Goal: Task Accomplishment & Management: Complete application form

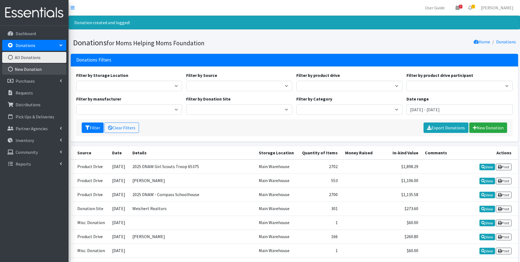
click at [39, 69] on link "New Donation" at bounding box center [34, 69] width 64 height 11
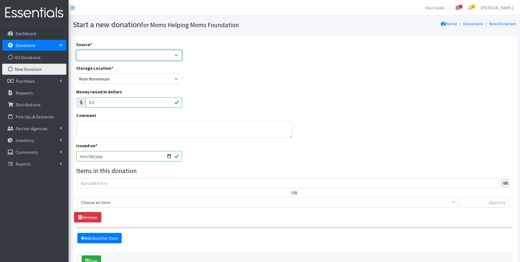
click at [178, 56] on select "Product Drive Manufacturer Donation Site Misc. Donation" at bounding box center [129, 55] width 106 height 10
select select "Product Drive"
click at [76, 50] on select "Product Drive Manufacturer Donation Site Misc. Donation" at bounding box center [129, 55] width 106 height 10
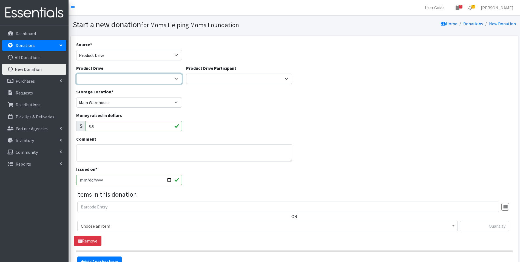
click at [174, 78] on select "2012 MOTHER'S DAY Zeta Phi Beta Sorority (virtual) 2021 HOLIDAY DRIVE AWR Week …" at bounding box center [129, 78] width 106 height 10
select select "3517"
click at [76, 73] on select "2012 MOTHER'S DAY Zeta Phi Beta Sorority (virtual) 2021 HOLIDAY DRIVE AWR Week …" at bounding box center [129, 78] width 106 height 10
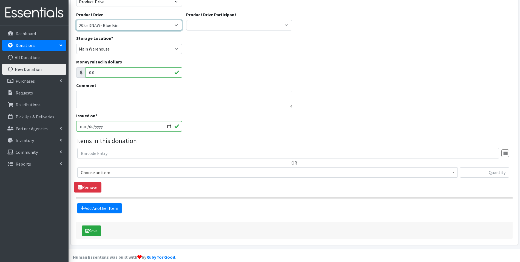
scroll to position [55, 0]
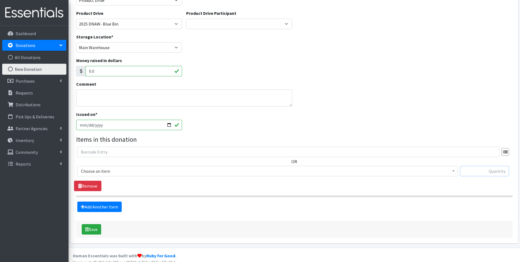
click at [471, 171] on input "text" at bounding box center [484, 171] width 49 height 10
type input "1"
click at [454, 171] on b at bounding box center [453, 170] width 2 height 1
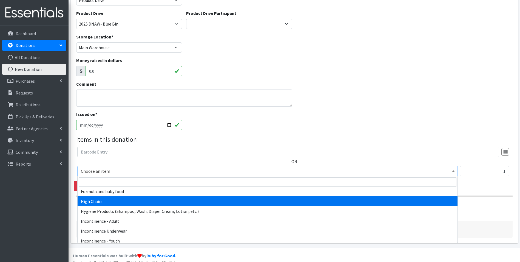
scroll to position [686, 0]
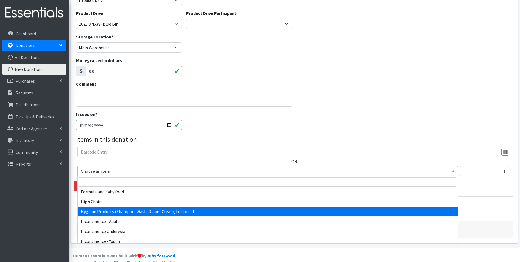
select select "5659"
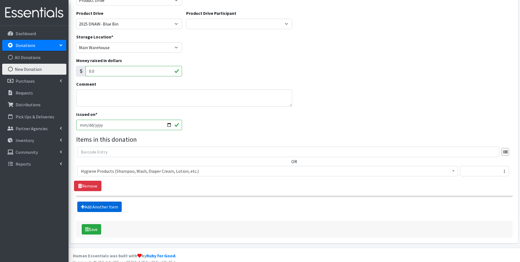
click at [107, 208] on link "Add Another Item" at bounding box center [99, 206] width 44 height 10
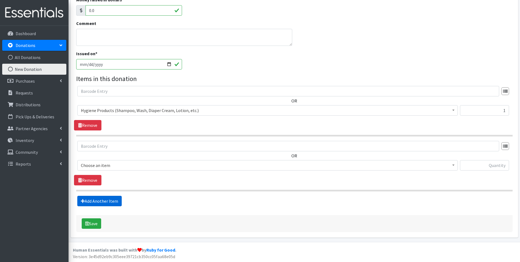
scroll to position [116, 0]
click at [494, 165] on input "text" at bounding box center [484, 164] width 49 height 10
type input "20"
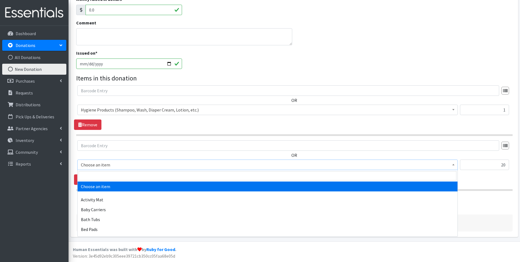
click at [454, 164] on b at bounding box center [453, 164] width 2 height 1
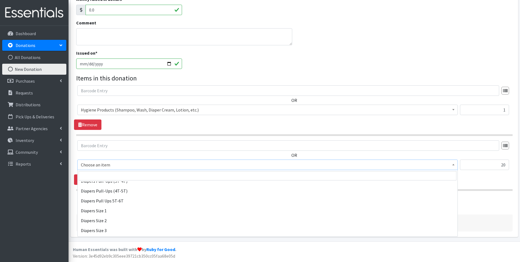
scroll to position [1261, 0]
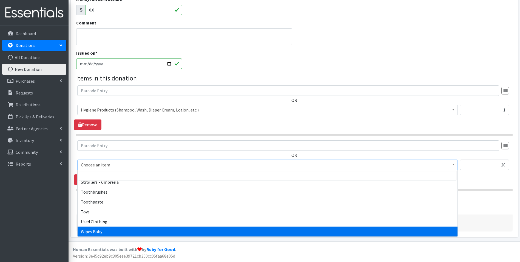
select select "1929"
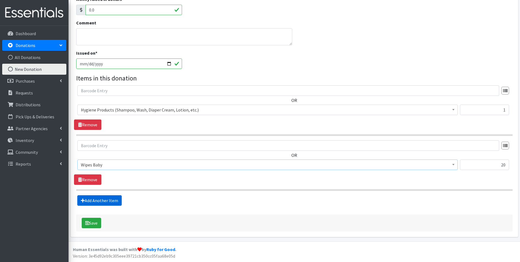
click at [103, 198] on link "Add Another Item" at bounding box center [99, 200] width 44 height 10
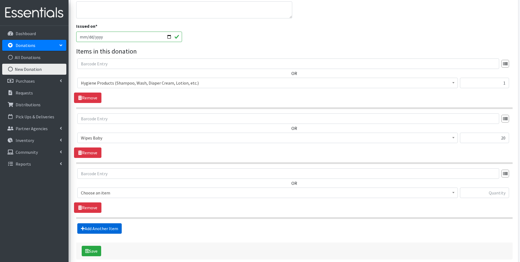
scroll to position [171, 0]
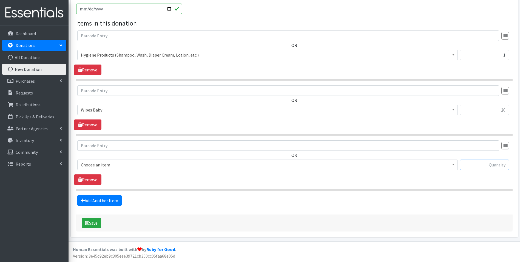
click at [482, 168] on input "text" at bounding box center [484, 164] width 49 height 10
type input "282"
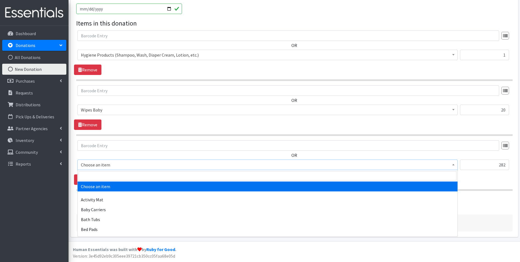
click at [454, 164] on b at bounding box center [453, 164] width 2 height 1
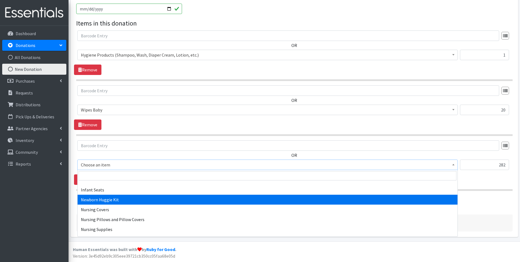
scroll to position [713, 0]
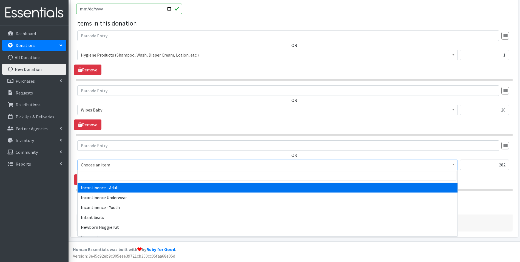
select select "302"
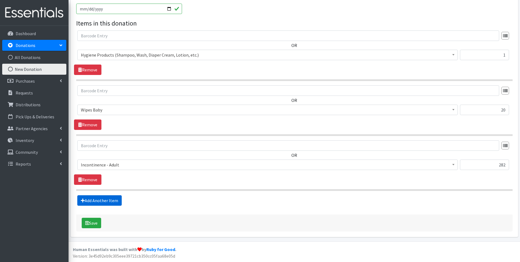
click at [91, 201] on link "Add Another Item" at bounding box center [99, 200] width 44 height 10
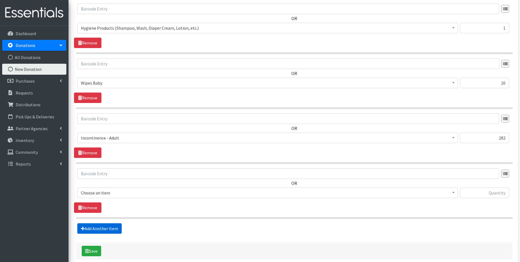
scroll to position [226, 0]
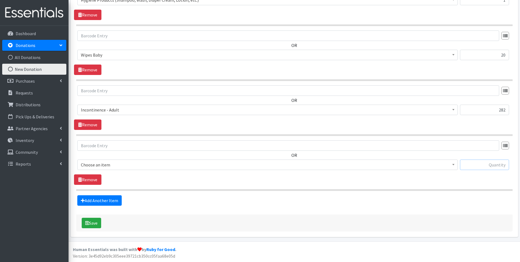
click at [484, 165] on input "text" at bounding box center [484, 164] width 49 height 10
type input "26"
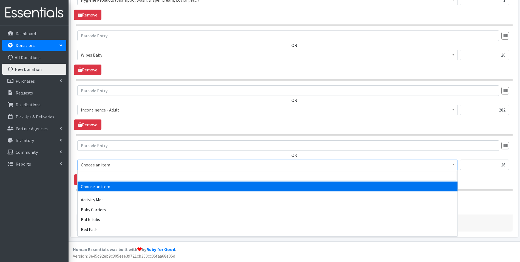
click at [454, 165] on b at bounding box center [453, 164] width 2 height 1
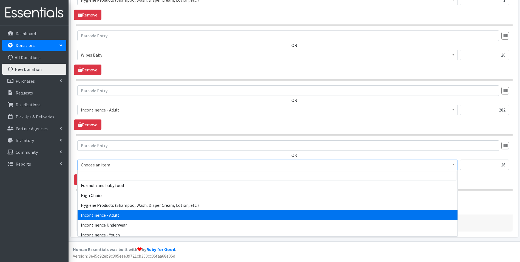
scroll to position [713, 0]
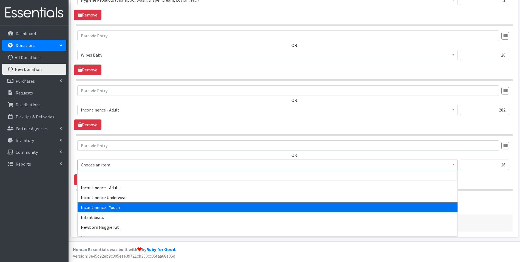
select select "14398"
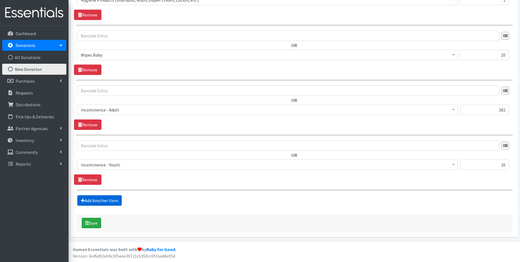
click at [91, 198] on link "Add Another Item" at bounding box center [99, 200] width 44 height 10
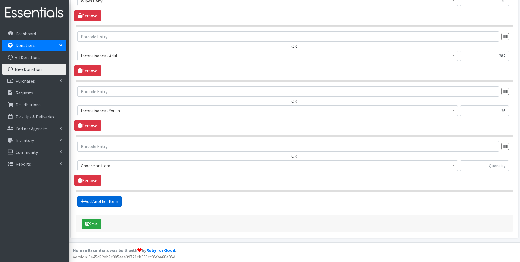
scroll to position [281, 0]
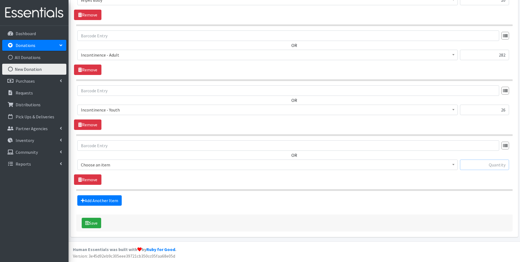
click at [486, 163] on input "text" at bounding box center [484, 164] width 49 height 10
type input "18"
click at [456, 163] on span at bounding box center [453, 164] width 5 height 9
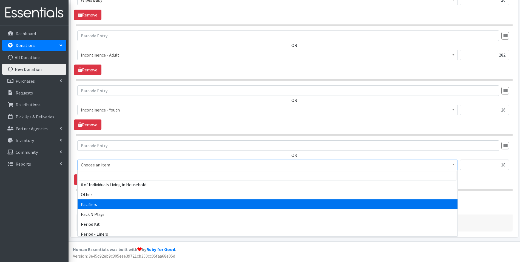
scroll to position [795, 0]
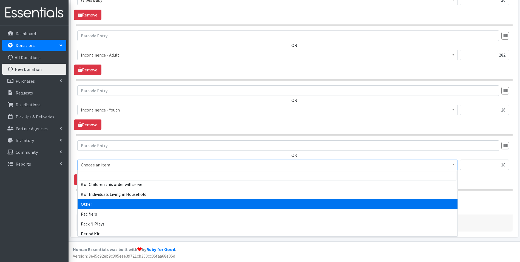
select select "316"
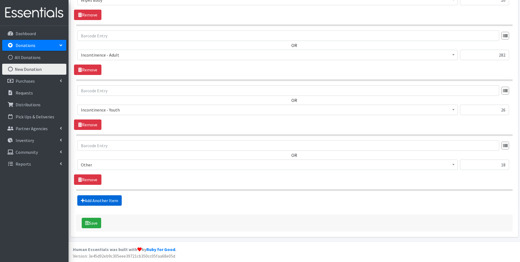
click at [96, 198] on link "Add Another Item" at bounding box center [99, 200] width 44 height 10
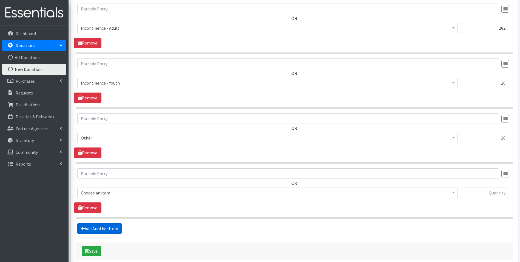
scroll to position [335, 0]
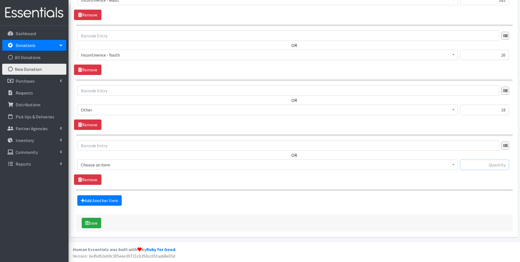
click at [501, 166] on input "text" at bounding box center [484, 164] width 49 height 10
type input "39"
click at [455, 164] on b at bounding box center [453, 164] width 2 height 1
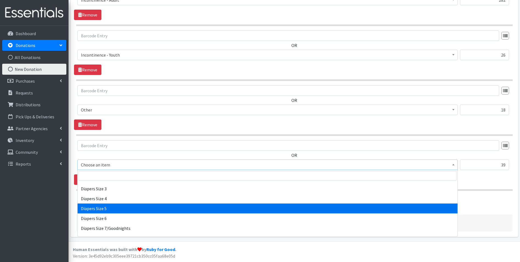
scroll to position [631, 0]
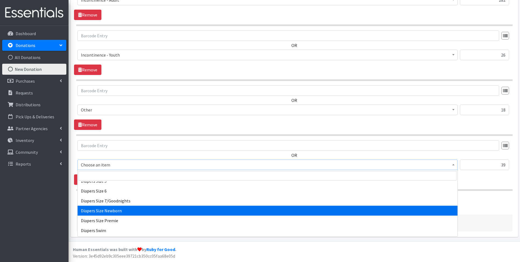
select select "1963"
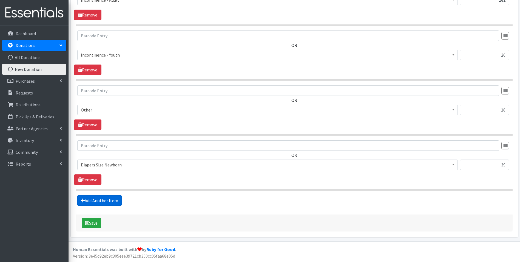
click at [103, 198] on link "Add Another Item" at bounding box center [99, 200] width 44 height 10
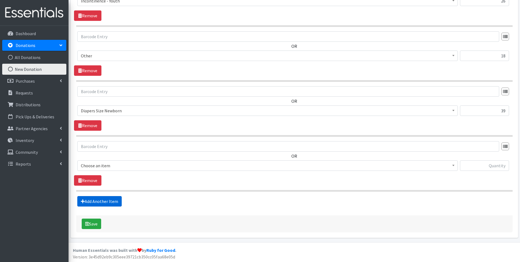
scroll to position [390, 0]
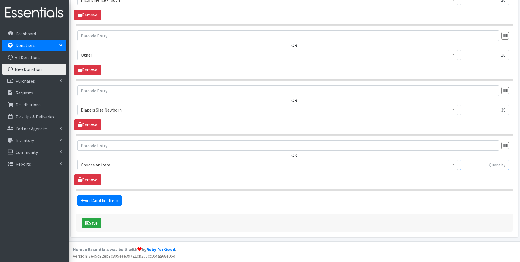
click at [480, 161] on input "text" at bounding box center [484, 164] width 49 height 10
type input "138"
click at [455, 162] on span at bounding box center [453, 164] width 5 height 9
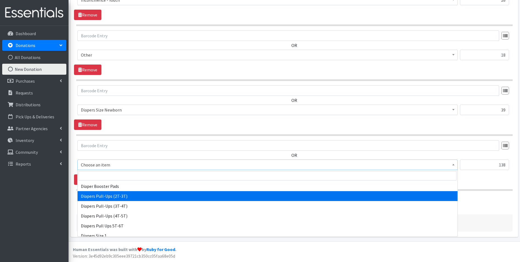
scroll to position [576, 0]
select select "1964"
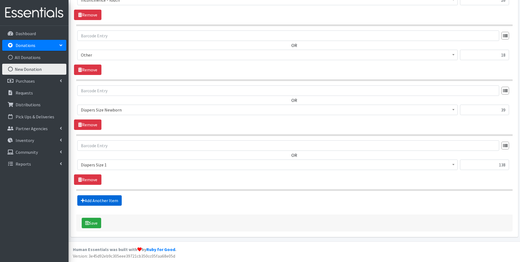
click at [98, 200] on link "Add Another Item" at bounding box center [99, 200] width 44 height 10
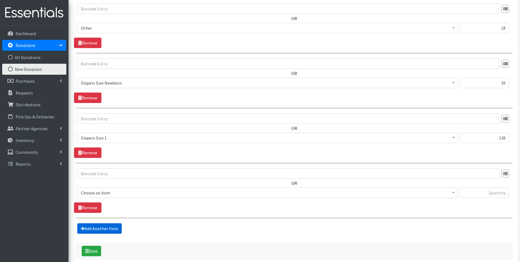
scroll to position [445, 0]
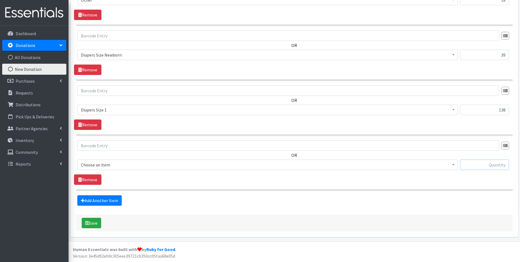
click at [492, 167] on input "text" at bounding box center [484, 164] width 49 height 10
type input "261"
click at [452, 163] on span at bounding box center [453, 164] width 5 height 9
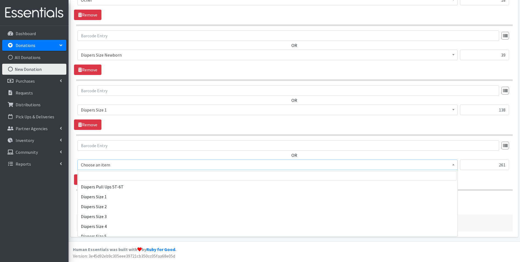
scroll to position [576, 0]
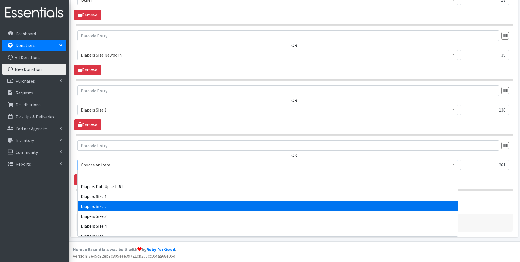
select select "1965"
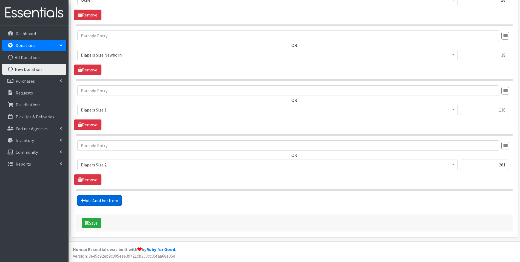
click at [104, 201] on link "Add Another Item" at bounding box center [99, 200] width 44 height 10
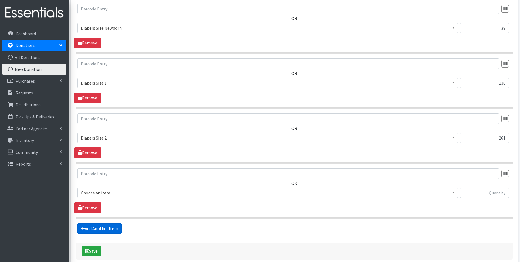
scroll to position [500, 0]
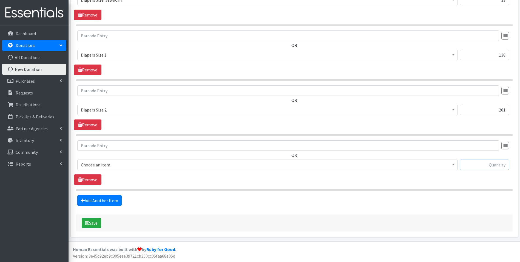
click at [484, 161] on input "text" at bounding box center [484, 164] width 49 height 10
type input "554"
click at [455, 165] on b at bounding box center [453, 164] width 2 height 1
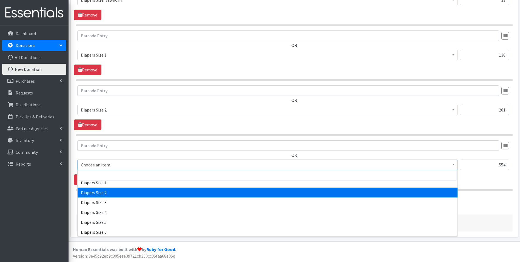
scroll to position [576, 0]
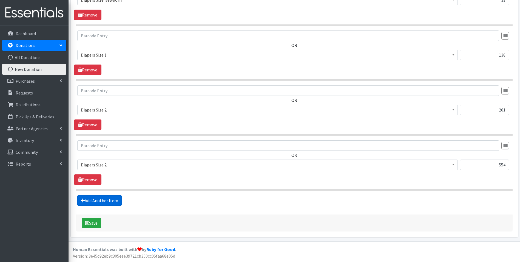
click at [96, 198] on link "Add Another Item" at bounding box center [99, 200] width 44 height 10
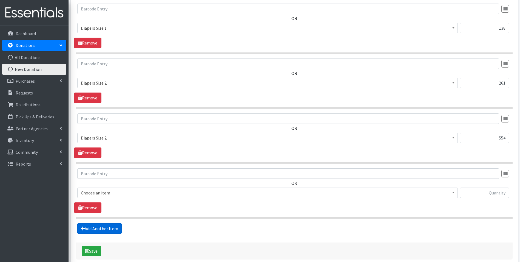
scroll to position [555, 0]
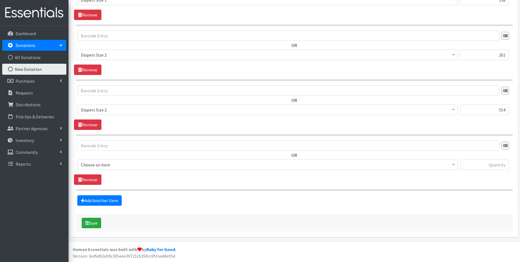
click at [456, 110] on span at bounding box center [453, 109] width 5 height 9
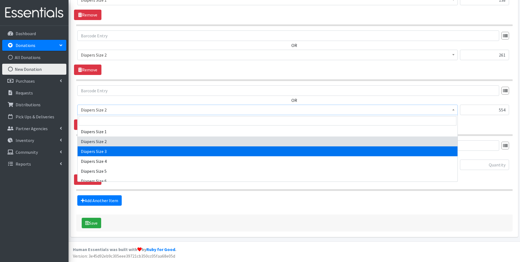
select select "1966"
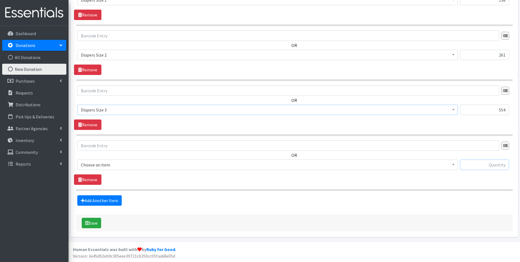
click at [473, 163] on input "text" at bounding box center [484, 164] width 49 height 10
type input "608"
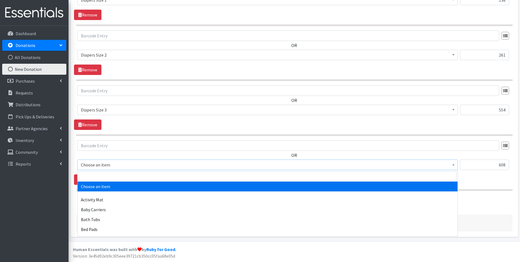
click at [456, 166] on span at bounding box center [453, 164] width 5 height 9
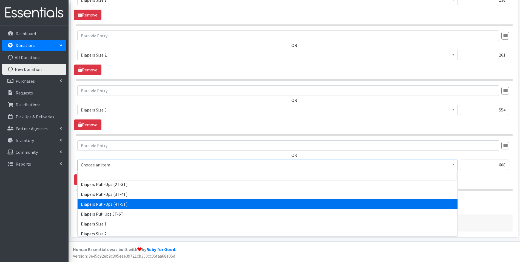
scroll to position [603, 0]
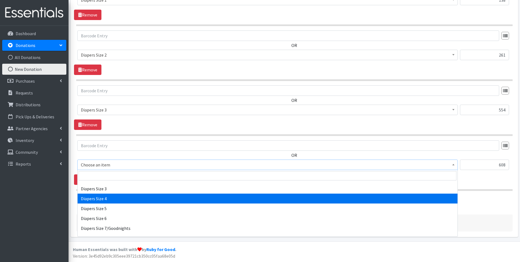
select select "1967"
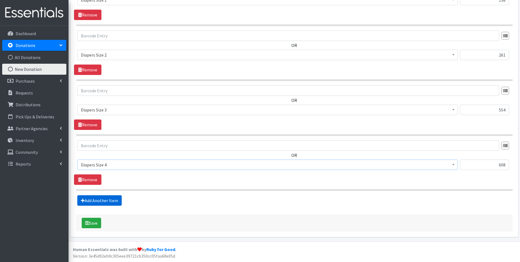
click at [111, 197] on link "Add Another Item" at bounding box center [99, 200] width 44 height 10
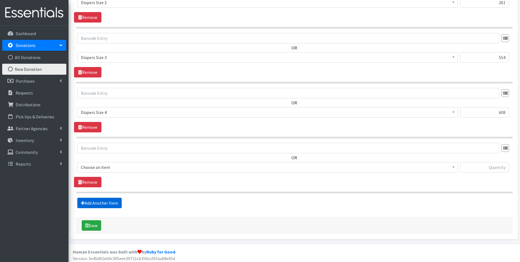
scroll to position [610, 0]
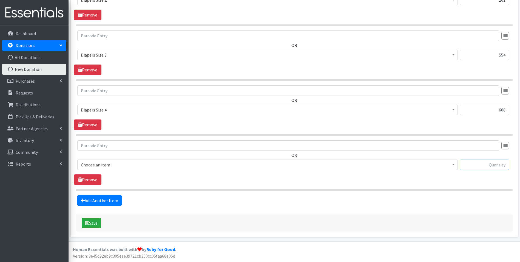
click at [491, 168] on input "text" at bounding box center [484, 164] width 49 height 10
type input "101"
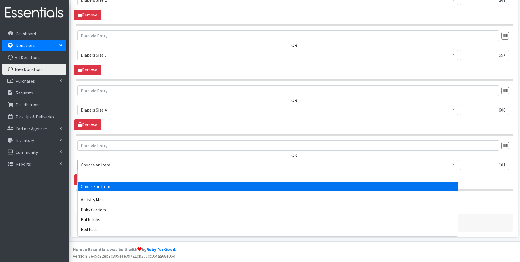
click at [453, 165] on span at bounding box center [453, 164] width 5 height 9
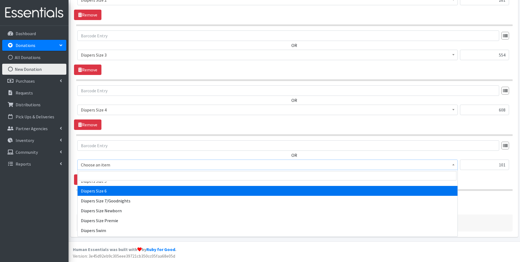
scroll to position [603, 0]
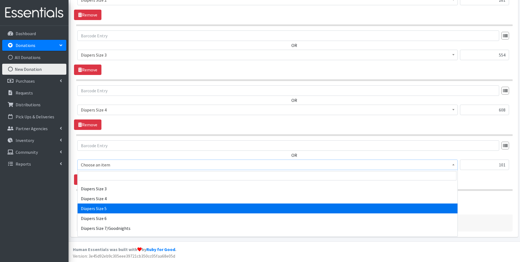
select select "1968"
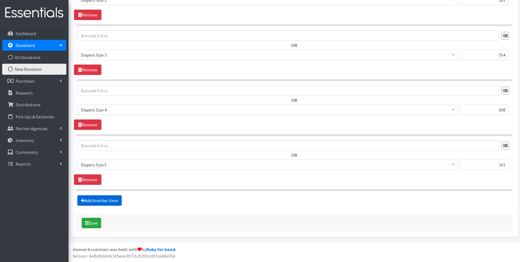
click at [94, 200] on link "Add Another Item" at bounding box center [99, 200] width 44 height 10
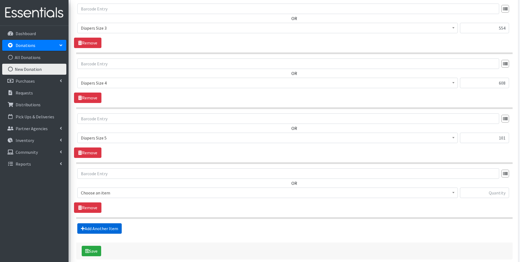
scroll to position [664, 0]
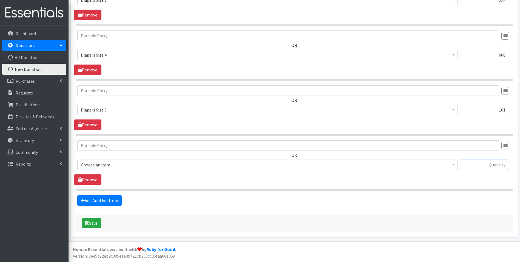
click at [473, 167] on input "text" at bounding box center [484, 164] width 49 height 10
type input "69"
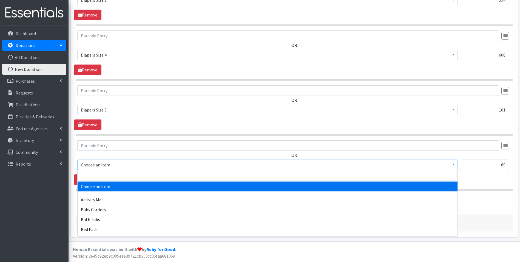
click at [455, 163] on span at bounding box center [453, 164] width 5 height 9
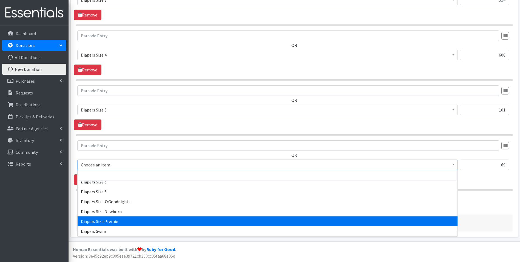
scroll to position [603, 0]
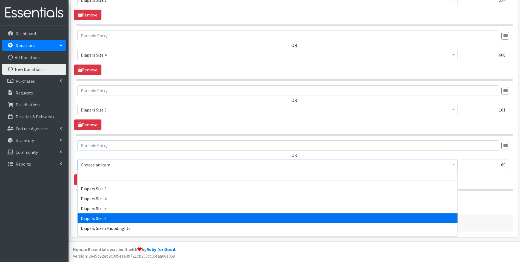
select select "1969"
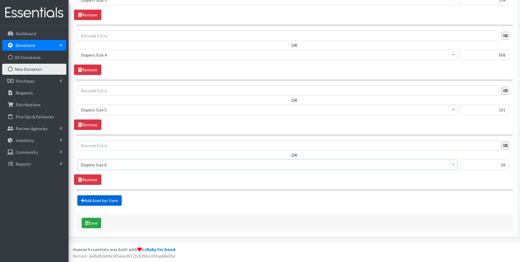
click at [103, 199] on link "Add Another Item" at bounding box center [99, 200] width 44 height 10
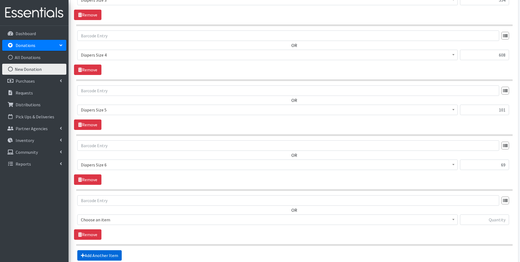
scroll to position [719, 0]
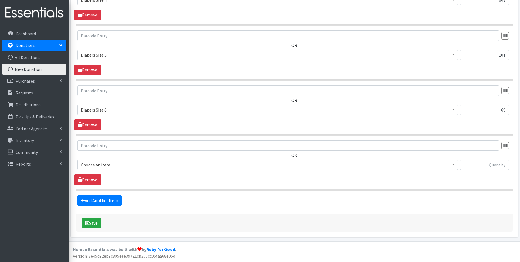
click at [451, 165] on span at bounding box center [453, 164] width 5 height 9
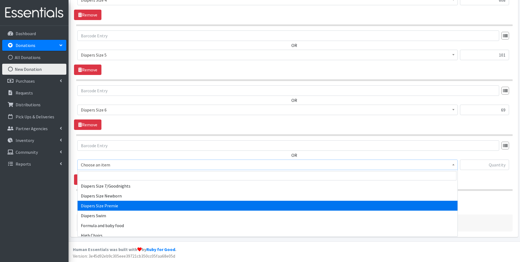
scroll to position [658, 0]
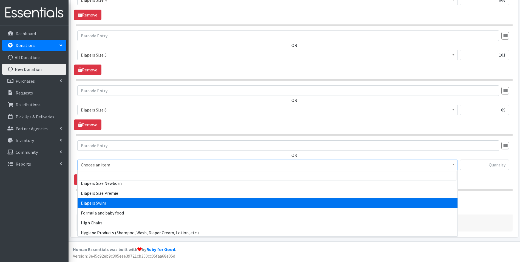
select select "309"
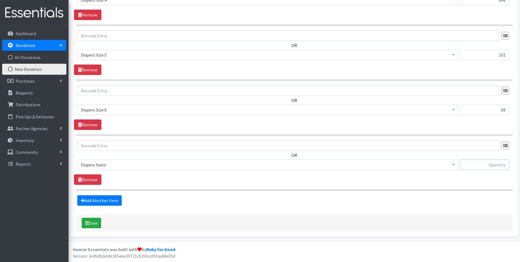
click at [479, 167] on input "text" at bounding box center [484, 164] width 49 height 10
type input "83"
click at [101, 200] on link "Add Another Item" at bounding box center [99, 200] width 44 height 10
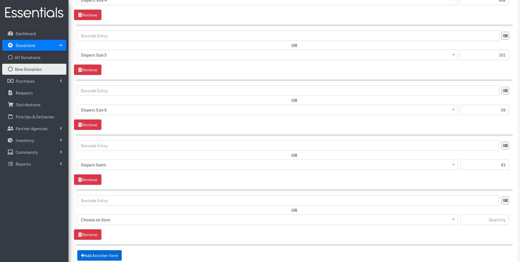
scroll to position [774, 0]
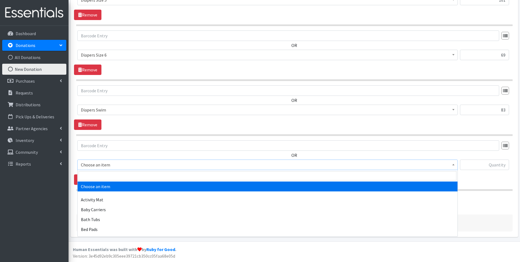
click at [452, 165] on span at bounding box center [453, 164] width 5 height 9
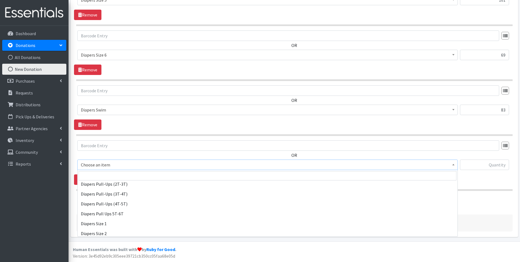
scroll to position [548, 0]
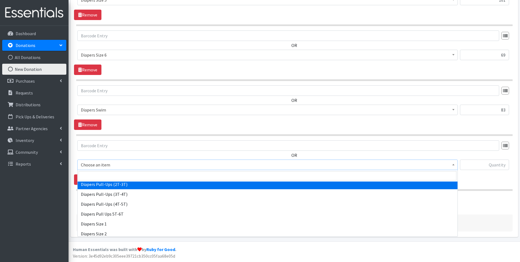
select select "1971"
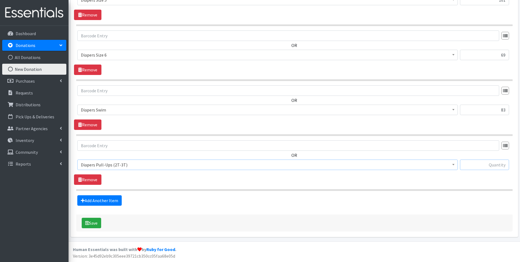
click at [475, 166] on input "text" at bounding box center [484, 164] width 49 height 10
type input "132"
click at [99, 199] on link "Add Another Item" at bounding box center [99, 200] width 44 height 10
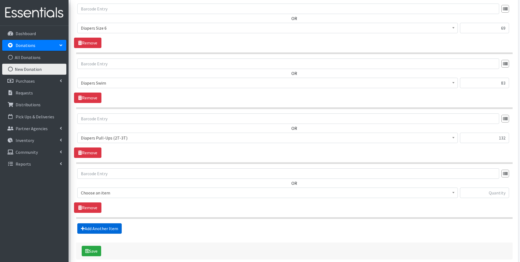
scroll to position [829, 0]
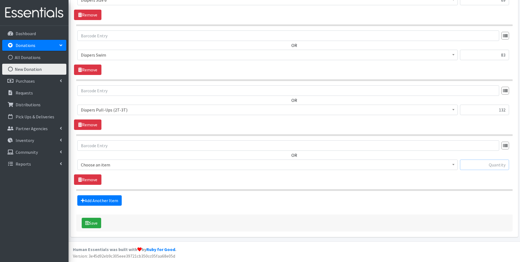
click at [480, 168] on input "text" at bounding box center [484, 164] width 49 height 10
type input "56"
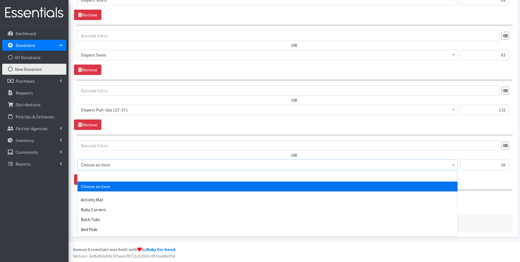
click at [452, 165] on b at bounding box center [453, 164] width 2 height 1
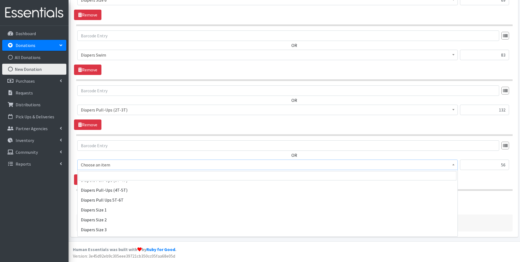
scroll to position [548, 0]
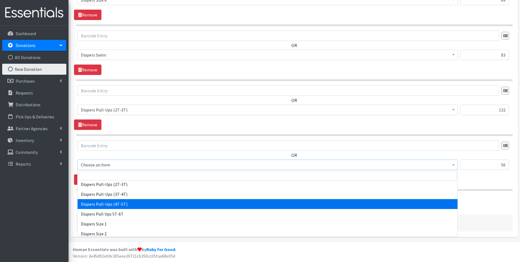
select select "1973"
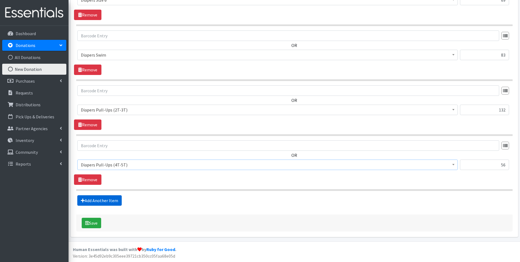
click at [114, 200] on link "Add Another Item" at bounding box center [99, 200] width 44 height 10
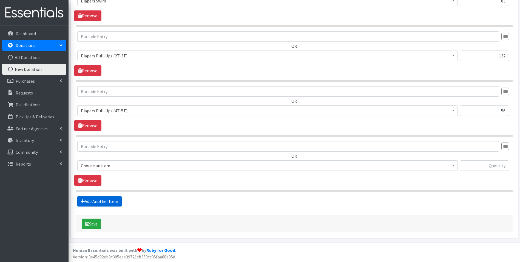
scroll to position [884, 0]
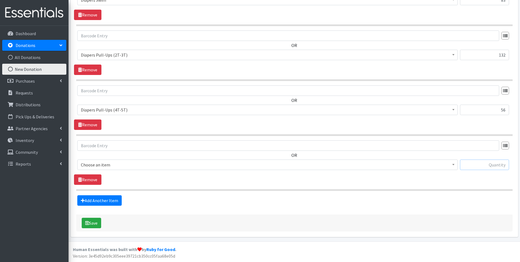
click at [475, 162] on input "text" at bounding box center [484, 164] width 49 height 10
type input "17"
click at [455, 165] on span at bounding box center [453, 164] width 5 height 9
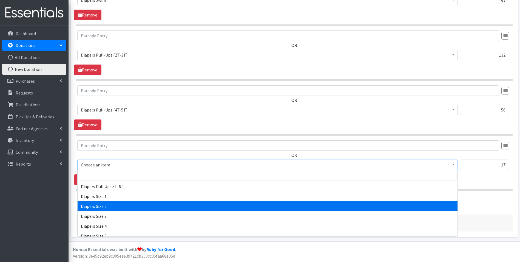
scroll to position [548, 0]
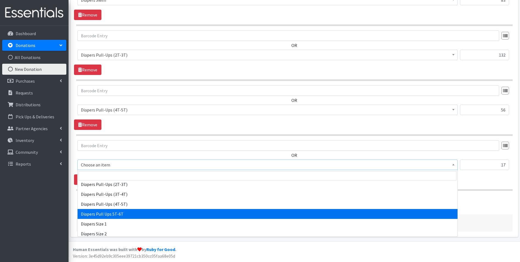
select select "15477"
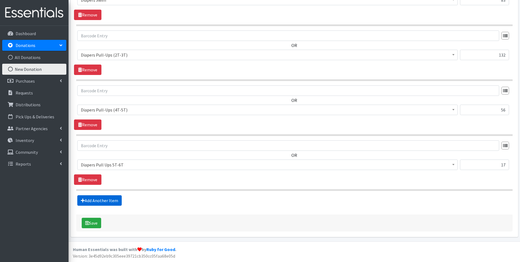
click at [100, 200] on link "Add Another Item" at bounding box center [99, 200] width 44 height 10
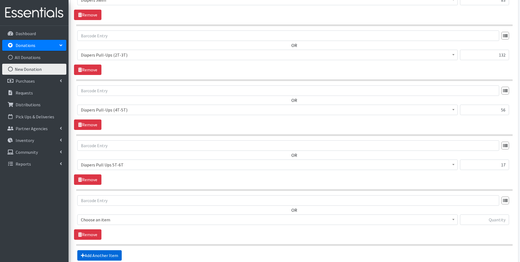
scroll to position [939, 0]
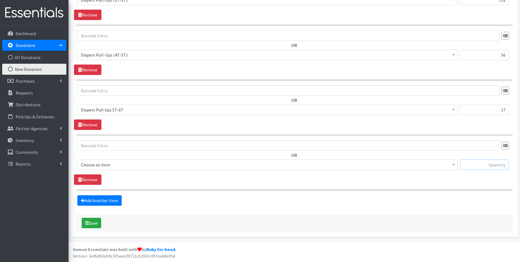
click at [489, 162] on input "text" at bounding box center [484, 164] width 49 height 10
type input "40"
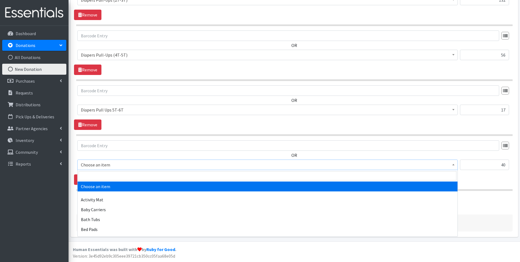
click at [454, 165] on b at bounding box center [453, 164] width 2 height 1
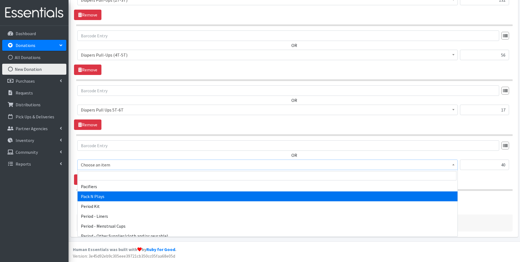
scroll to position [850, 0]
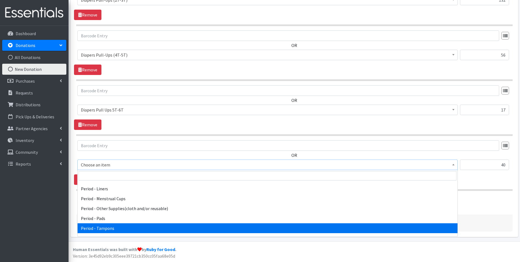
select select "5773"
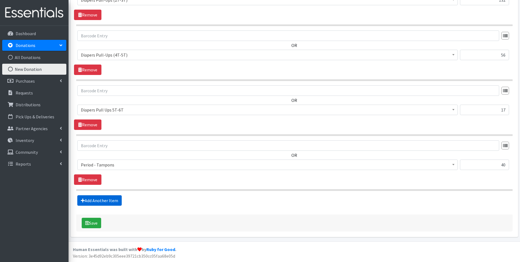
click at [93, 201] on link "Add Another Item" at bounding box center [99, 200] width 44 height 10
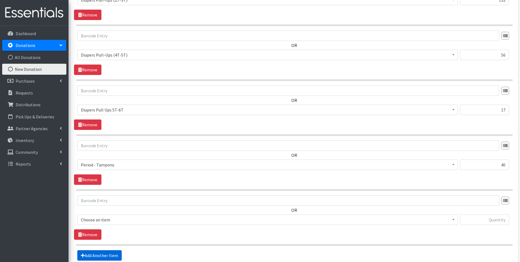
scroll to position [994, 0]
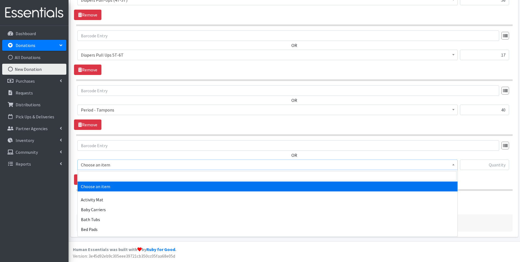
click at [455, 165] on span at bounding box center [453, 164] width 5 height 9
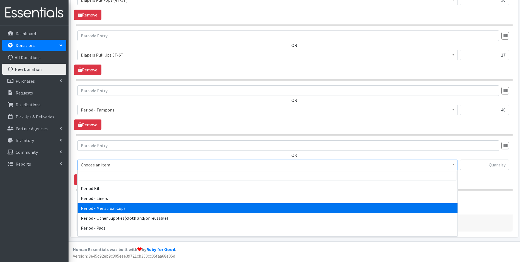
scroll to position [850, 0]
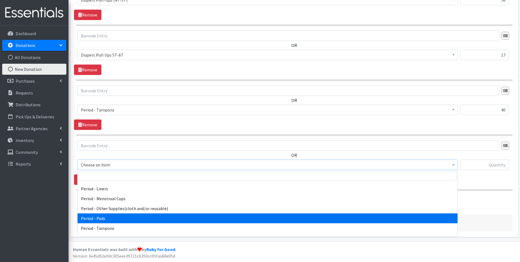
select select "5772"
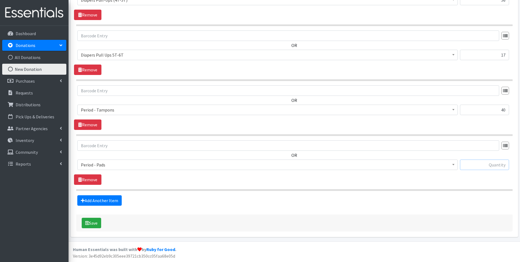
click at [471, 166] on input "text" at bounding box center [484, 164] width 49 height 10
type input "419"
click at [91, 222] on button "Save" at bounding box center [91, 222] width 19 height 10
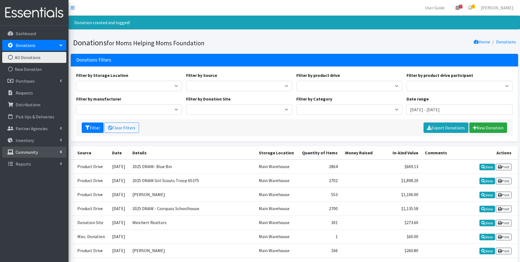
click at [28, 149] on p "Community" at bounding box center [27, 151] width 22 height 5
click at [34, 174] on link "Product Drives" at bounding box center [34, 175] width 64 height 11
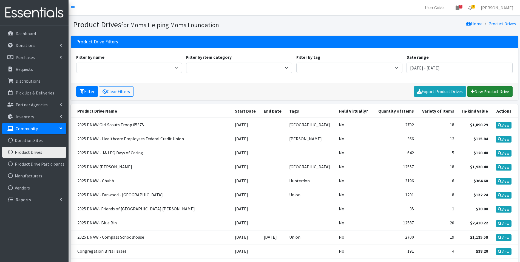
click at [489, 90] on link "New Product Drive" at bounding box center [490, 91] width 46 height 10
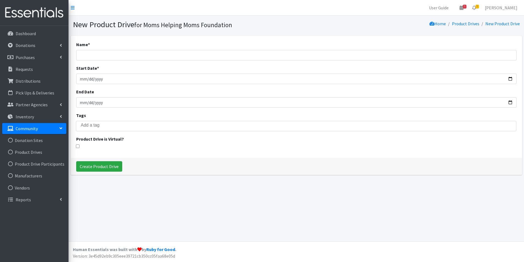
select select
click at [101, 54] on input "Name *" at bounding box center [296, 55] width 441 height 10
type input "2025 DNAW Westfield Area YMCA"
click at [92, 77] on input "Start Date *" at bounding box center [296, 78] width 441 height 10
click at [83, 79] on input "Start Date *" at bounding box center [296, 78] width 441 height 10
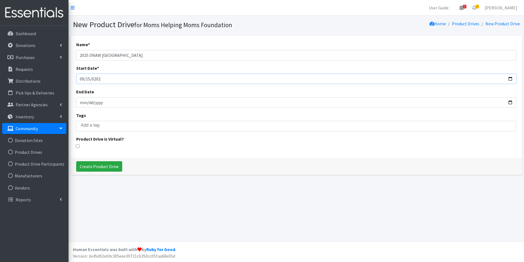
type input "2025-09-15"
click at [80, 100] on input "End Date" at bounding box center [296, 102] width 441 height 10
type input "2025-09-23"
click at [90, 124] on input "search" at bounding box center [300, 125] width 439 height 5
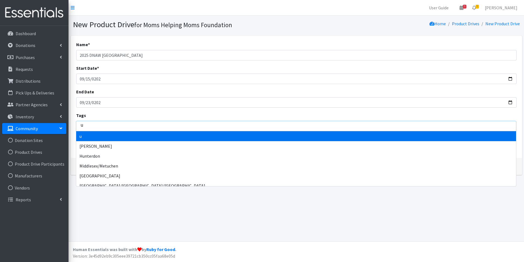
type input "un"
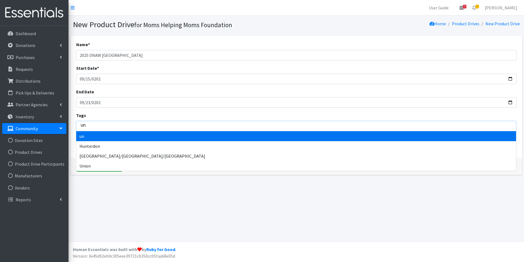
type input "uni"
type input "unio"
type input "union"
select select "Union"
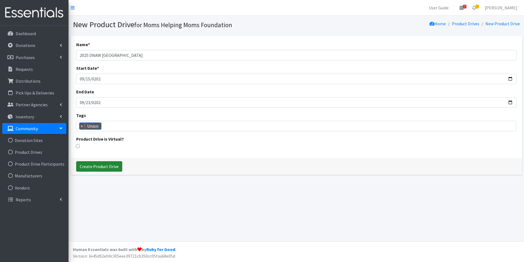
click at [101, 167] on input "Create Product Drive" at bounding box center [99, 166] width 46 height 10
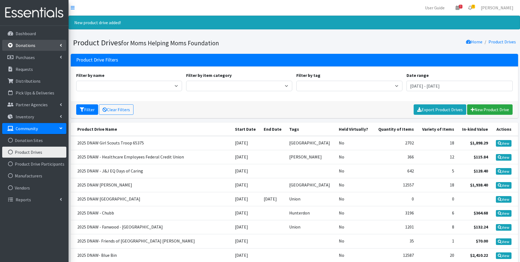
click at [53, 44] on link "Donations" at bounding box center [34, 45] width 64 height 11
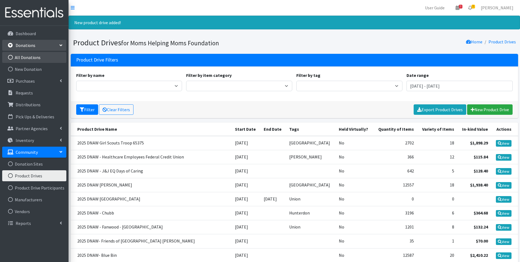
click at [41, 59] on link "All Donations" at bounding box center [34, 57] width 64 height 11
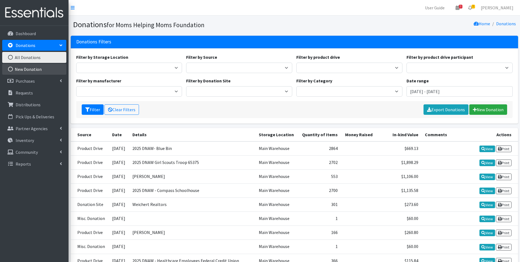
click at [37, 67] on link "New Donation" at bounding box center [34, 69] width 64 height 11
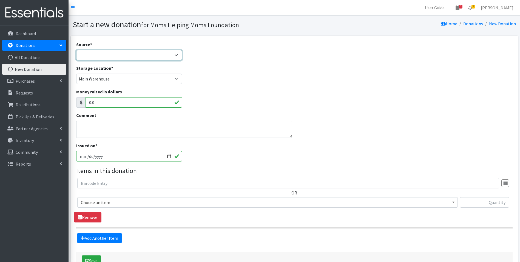
click at [174, 56] on select "Product Drive Manufacturer Donation Site Misc. Donation" at bounding box center [129, 55] width 106 height 10
select select "Product Drive"
click at [76, 50] on select "Product Drive Manufacturer Donation Site Misc. Donation" at bounding box center [129, 55] width 106 height 10
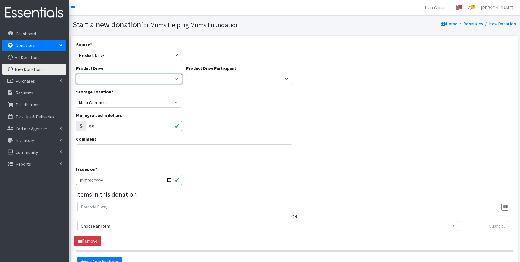
click at [177, 80] on select "[DATE] Zeta Phi Beta Sorority (virtual) 2021 HOLIDAY DRIVE AWR Week of Giving/[…" at bounding box center [129, 78] width 106 height 10
select select "3547"
click at [76, 73] on select "[DATE] Zeta Phi Beta Sorority (virtual) 2021 HOLIDAY DRIVE AWR Week of Giving/[…" at bounding box center [129, 78] width 106 height 10
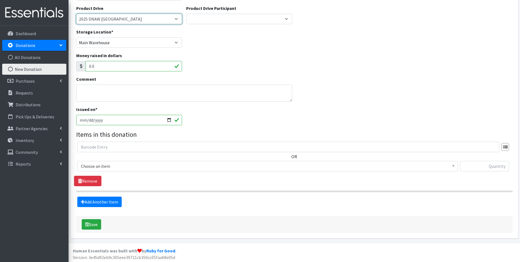
scroll to position [61, 0]
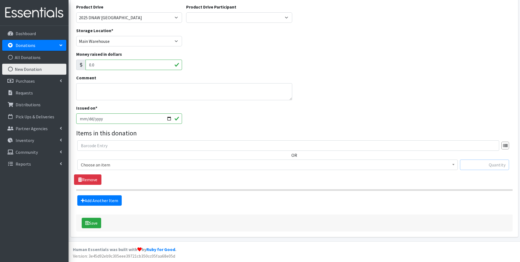
click at [480, 165] on input "text" at bounding box center [484, 164] width 49 height 10
type input "10"
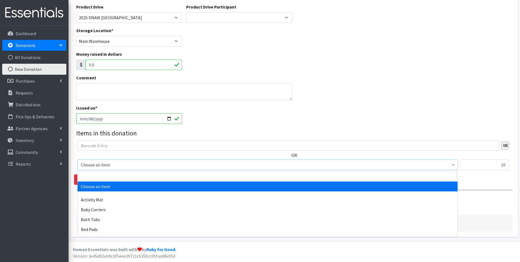
click at [453, 163] on span at bounding box center [453, 164] width 5 height 9
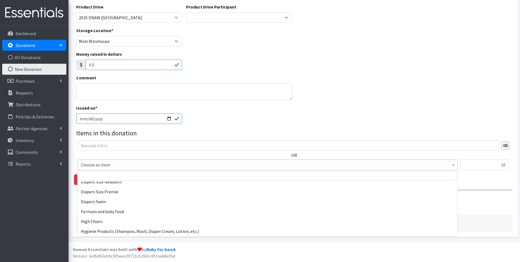
scroll to position [658, 0]
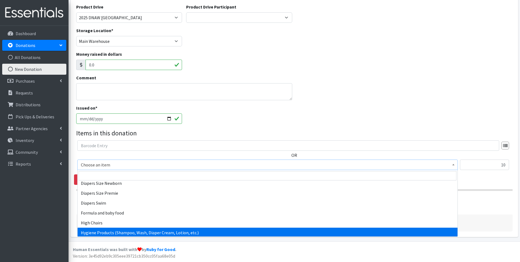
select select "5659"
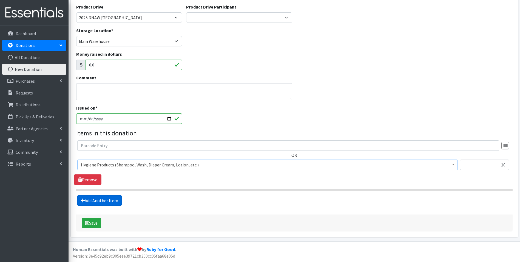
click at [109, 200] on link "Add Another Item" at bounding box center [99, 200] width 44 height 10
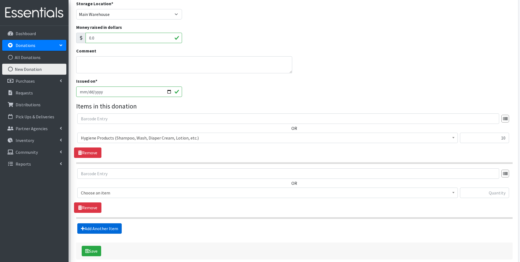
scroll to position [116, 0]
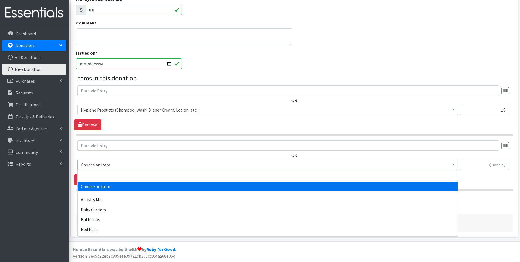
click at [454, 165] on span at bounding box center [453, 164] width 5 height 9
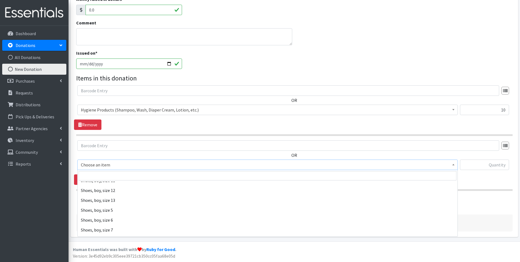
scroll to position [1261, 0]
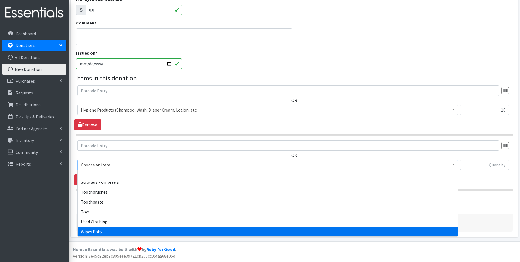
select select "1929"
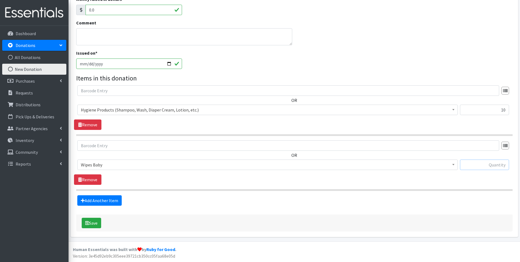
click at [495, 165] on input "text" at bounding box center [484, 164] width 49 height 10
type input "640"
click at [97, 199] on link "Add Another Item" at bounding box center [99, 200] width 44 height 10
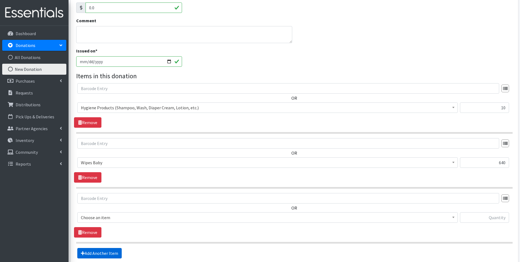
scroll to position [171, 0]
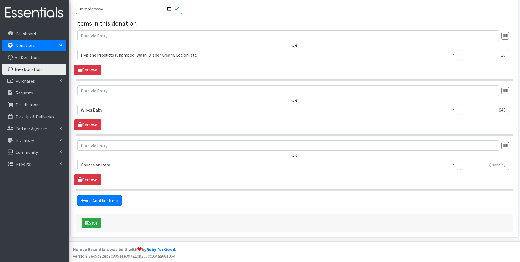
click at [481, 164] on input "text" at bounding box center [484, 164] width 49 height 10
type input "94"
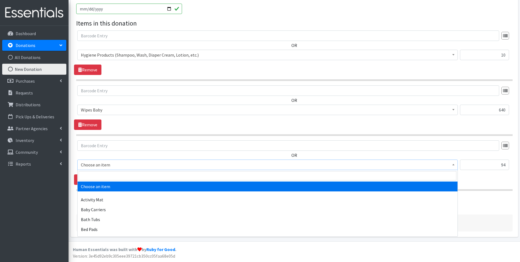
click at [452, 162] on span at bounding box center [453, 164] width 5 height 9
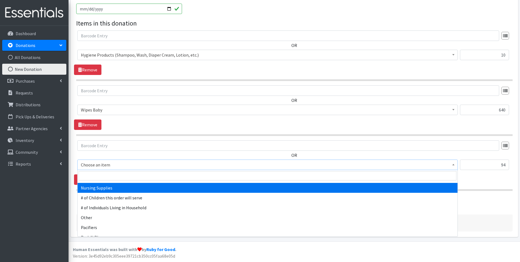
scroll to position [795, 0]
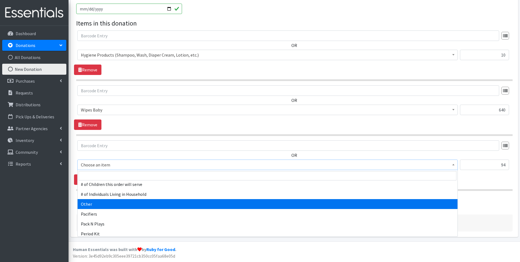
select select "316"
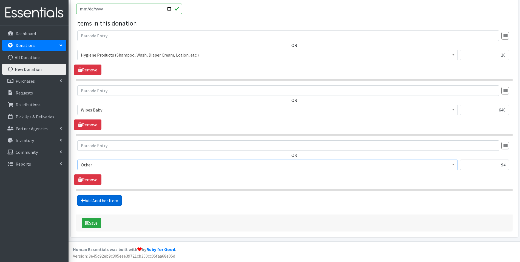
click at [98, 200] on link "Add Another Item" at bounding box center [99, 200] width 44 height 10
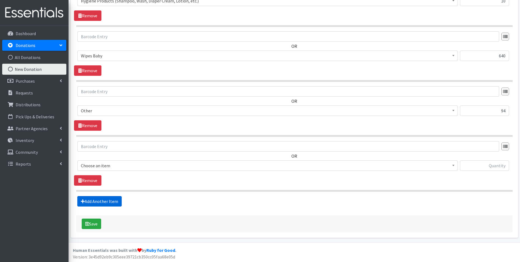
scroll to position [226, 0]
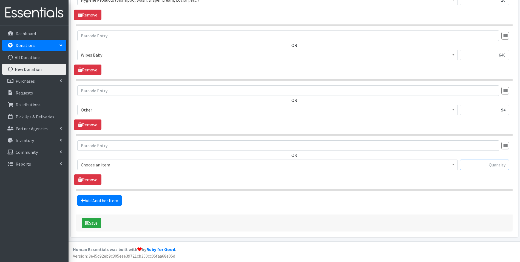
click at [484, 161] on input "text" at bounding box center [484, 164] width 49 height 10
type input "4"
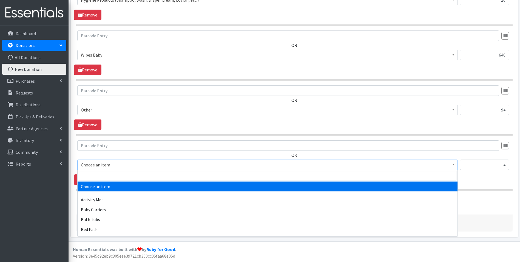
click at [452, 165] on span at bounding box center [453, 164] width 5 height 9
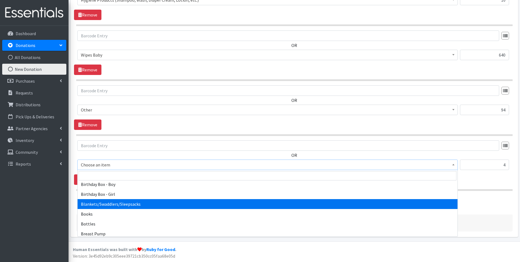
scroll to position [82, 0]
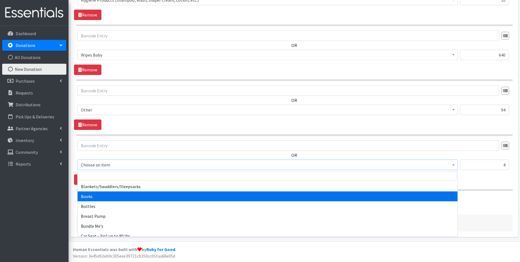
select select "1947"
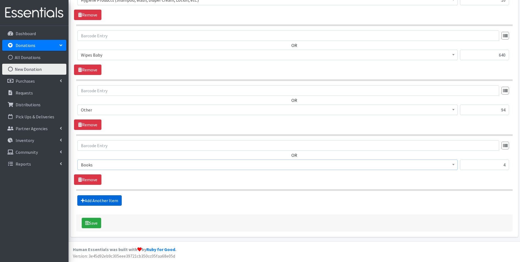
click at [106, 198] on link "Add Another Item" at bounding box center [99, 200] width 44 height 10
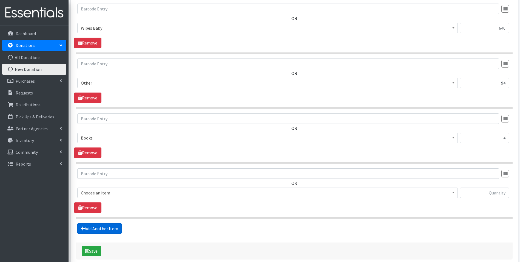
scroll to position [281, 0]
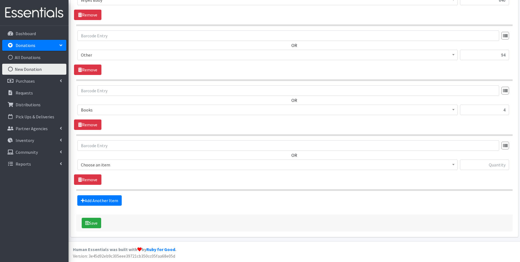
click at [455, 166] on span at bounding box center [453, 164] width 5 height 9
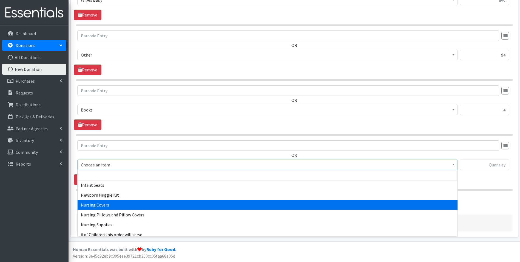
scroll to position [755, 0]
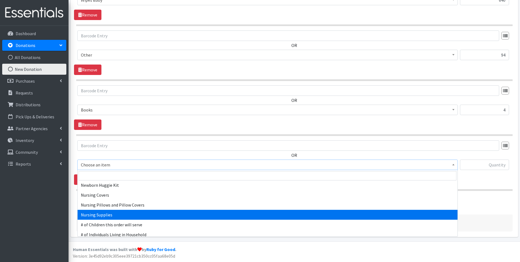
select select "1936"
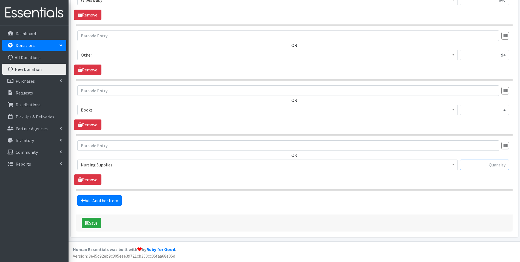
click at [482, 166] on input "text" at bounding box center [484, 164] width 49 height 10
type input "204"
click at [94, 201] on link "Add Another Item" at bounding box center [99, 200] width 44 height 10
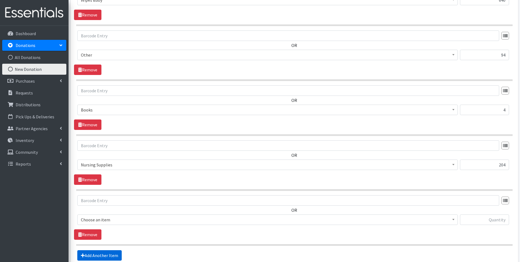
scroll to position [335, 0]
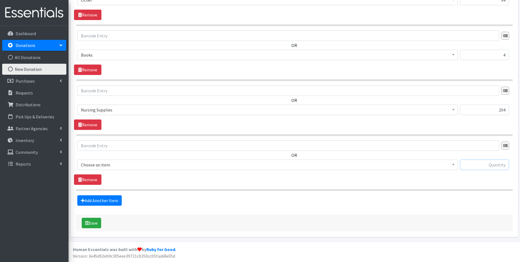
click at [468, 165] on input "text" at bounding box center [484, 164] width 49 height 10
type input "395"
click at [452, 164] on span at bounding box center [453, 164] width 5 height 9
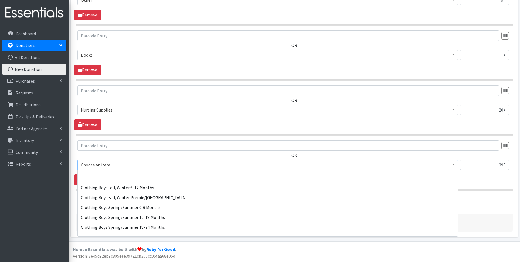
scroll to position [247, 0]
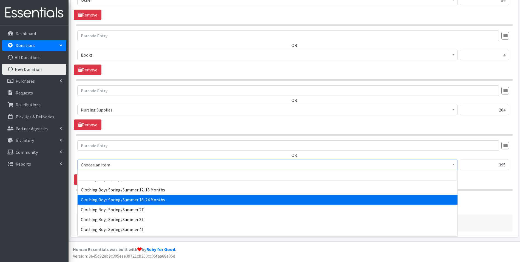
select select "5726"
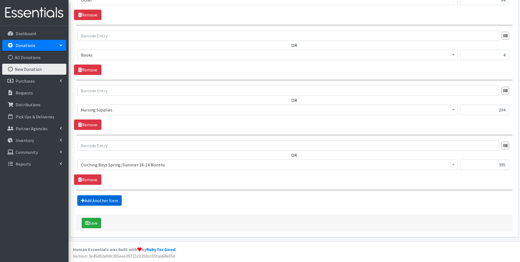
click at [99, 201] on link "Add Another Item" at bounding box center [99, 200] width 44 height 10
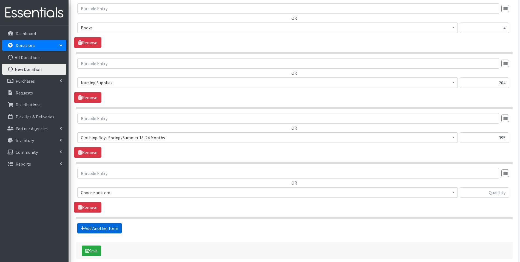
scroll to position [390, 0]
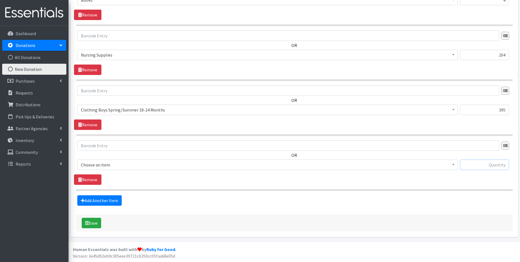
click at [491, 166] on input "text" at bounding box center [484, 164] width 49 height 10
type input "1"
click at [456, 166] on span at bounding box center [453, 164] width 5 height 9
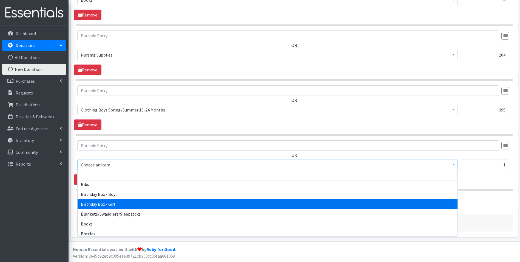
scroll to position [82, 0]
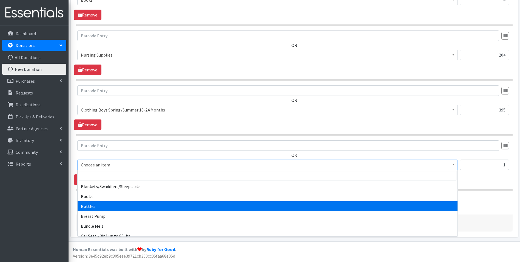
select select "1974"
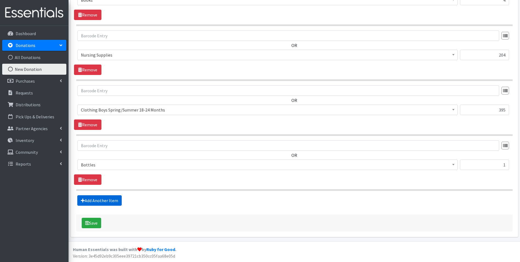
click at [98, 198] on link "Add Another Item" at bounding box center [99, 200] width 44 height 10
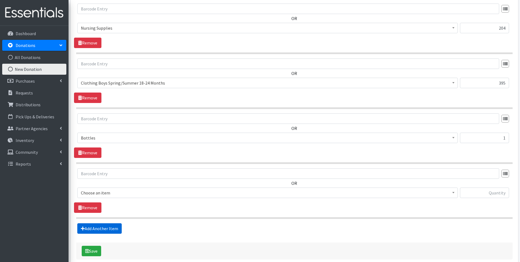
scroll to position [445, 0]
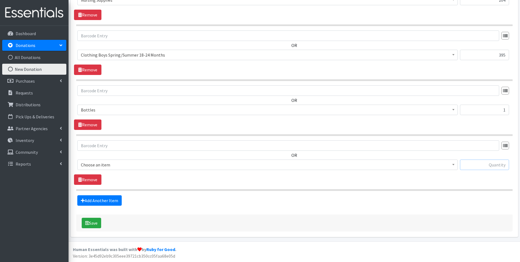
click at [486, 162] on input "text" at bounding box center [484, 164] width 49 height 10
type input "1"
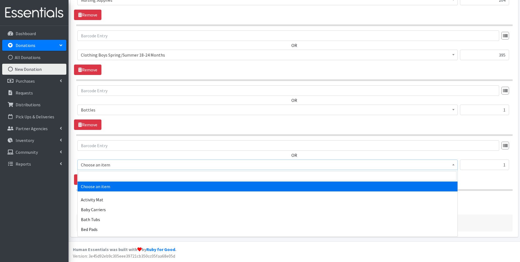
click at [454, 162] on span at bounding box center [453, 164] width 5 height 9
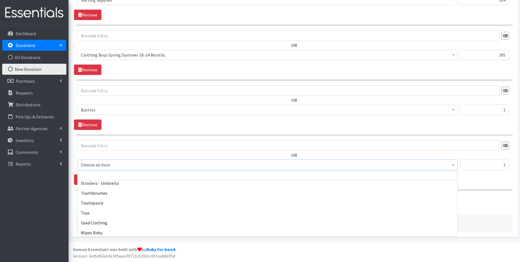
scroll to position [1261, 0]
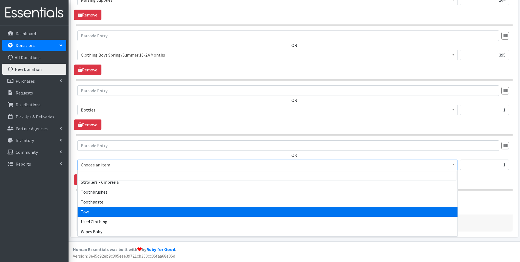
select select "6264"
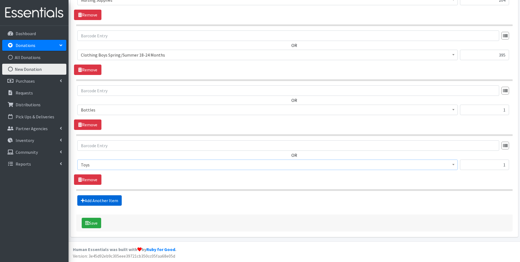
click at [106, 199] on link "Add Another Item" at bounding box center [99, 200] width 44 height 10
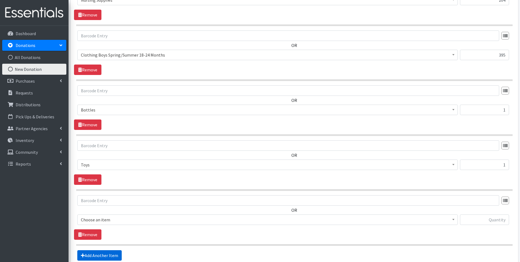
scroll to position [500, 0]
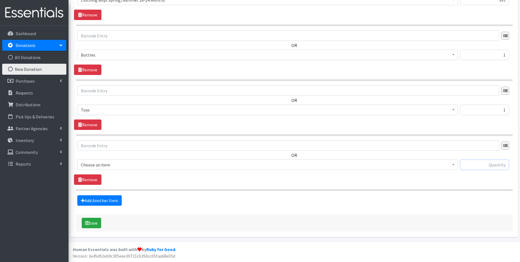
click at [474, 162] on input "text" at bounding box center [484, 164] width 49 height 10
type input "5"
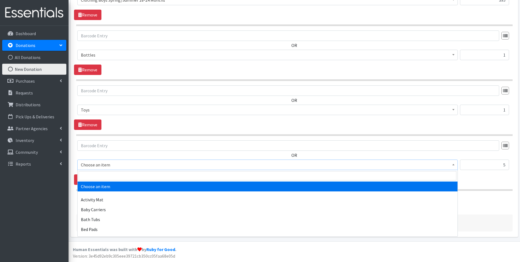
click at [454, 165] on b at bounding box center [453, 164] width 2 height 1
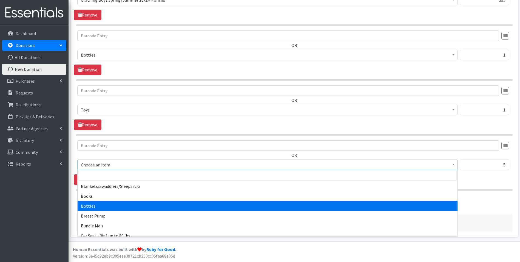
scroll to position [82, 0]
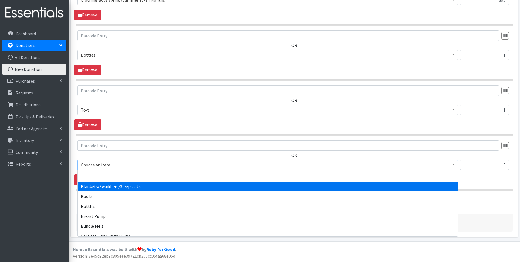
select select "1933"
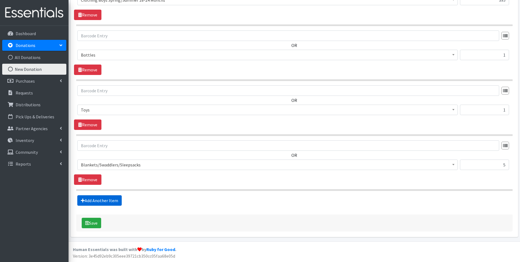
click at [92, 198] on link "Add Another Item" at bounding box center [99, 200] width 44 height 10
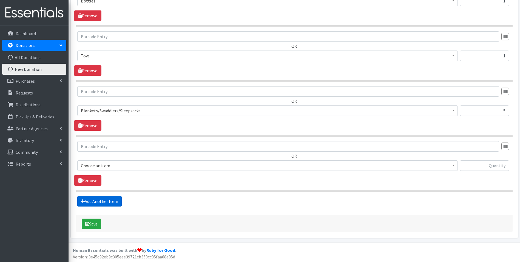
scroll to position [555, 0]
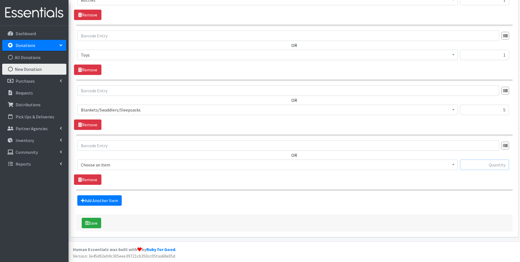
click at [493, 165] on input "text" at bounding box center [484, 164] width 49 height 10
type input "175"
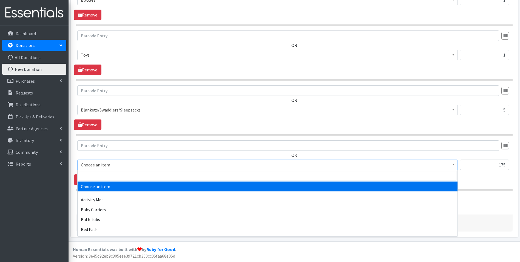
click at [455, 166] on span at bounding box center [453, 164] width 5 height 9
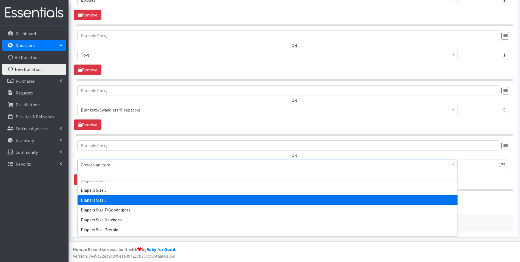
scroll to position [631, 0]
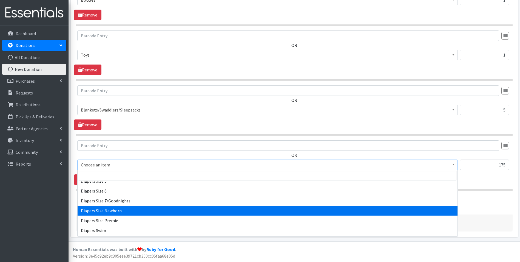
select select "1963"
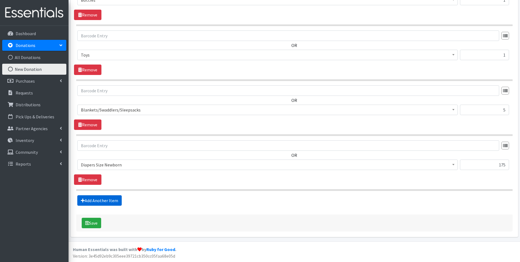
click at [91, 199] on link "Add Another Item" at bounding box center [99, 200] width 44 height 10
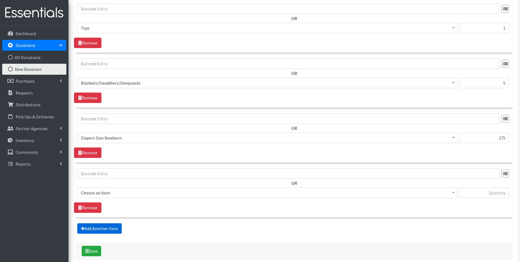
scroll to position [610, 0]
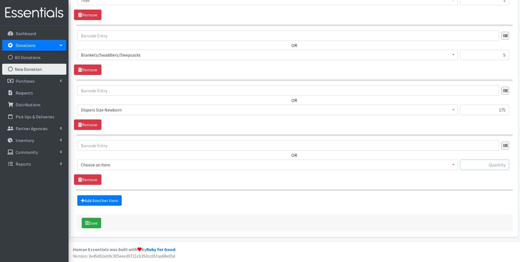
click at [469, 167] on input "text" at bounding box center [484, 164] width 49 height 10
type input "59"
click at [455, 166] on span at bounding box center [453, 164] width 5 height 9
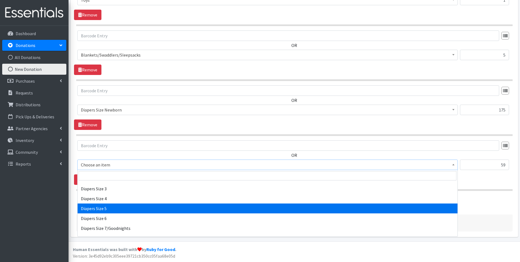
scroll to position [576, 0]
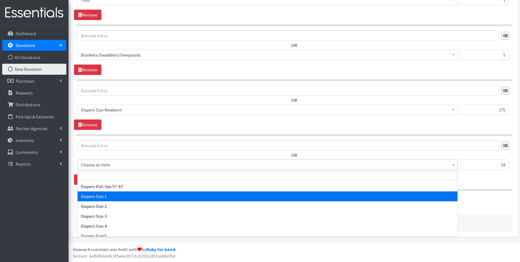
select select "1964"
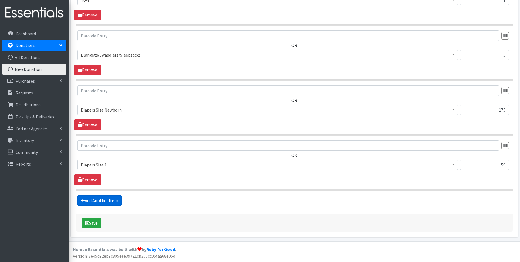
click at [91, 199] on link "Add Another Item" at bounding box center [99, 200] width 44 height 10
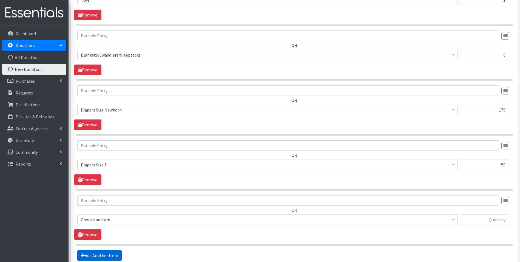
scroll to position [664, 0]
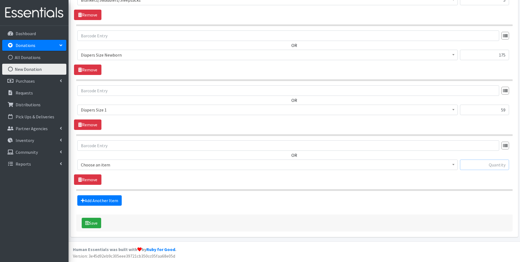
click at [493, 167] on input "text" at bounding box center [484, 164] width 49 height 10
type input "68"
click at [454, 164] on b at bounding box center [453, 164] width 2 height 1
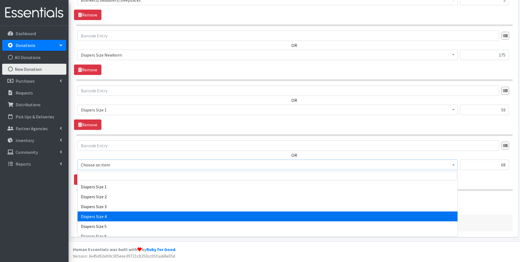
scroll to position [576, 0]
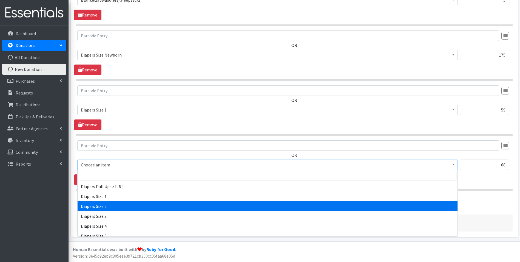
select select "1965"
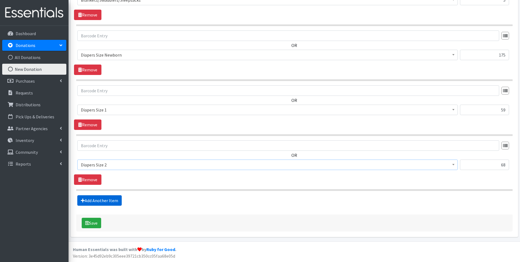
click at [108, 198] on link "Add Another Item" at bounding box center [99, 200] width 44 height 10
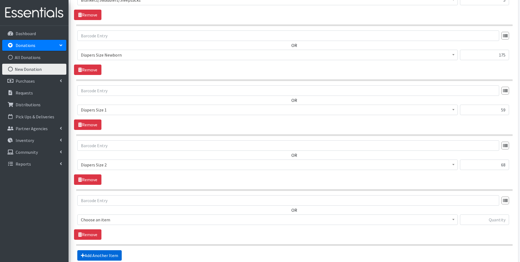
scroll to position [719, 0]
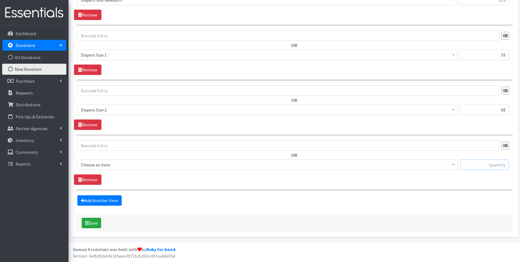
click at [480, 166] on input "text" at bounding box center [484, 164] width 49 height 10
type input "220"
click at [454, 166] on span at bounding box center [453, 164] width 5 height 9
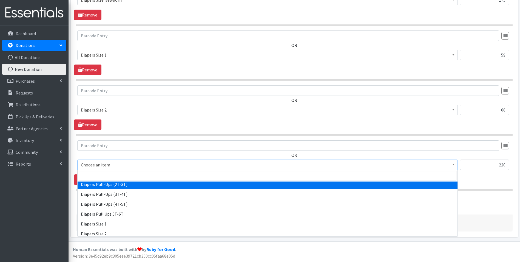
scroll to position [576, 0]
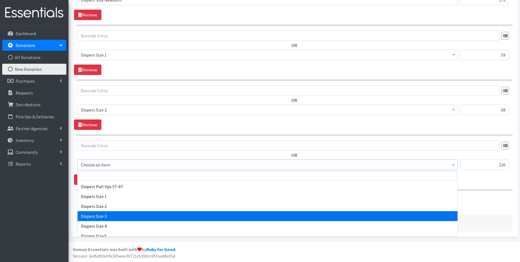
select select "1966"
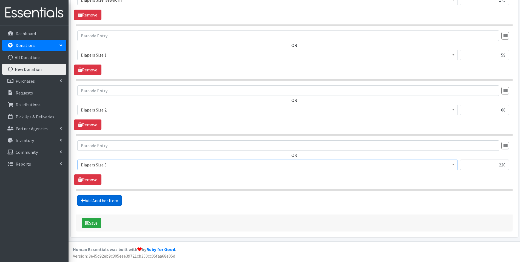
click at [106, 200] on link "Add Another Item" at bounding box center [99, 200] width 44 height 10
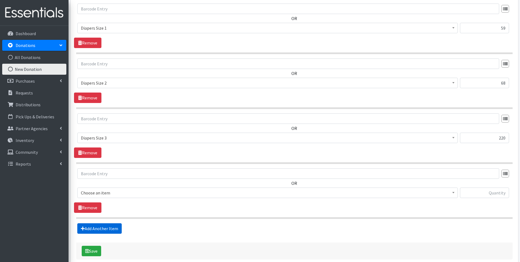
scroll to position [774, 0]
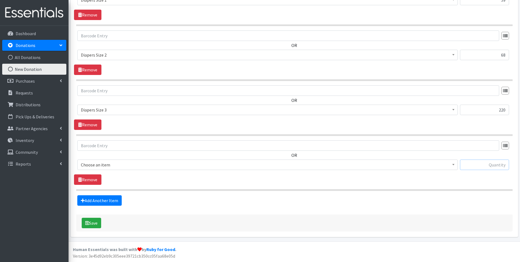
click at [480, 167] on input "text" at bounding box center [484, 164] width 49 height 10
type input "148"
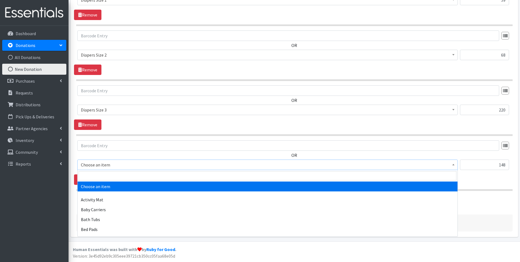
click at [454, 164] on b at bounding box center [453, 164] width 2 height 1
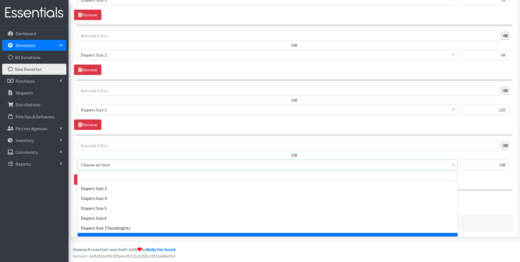
scroll to position [603, 0]
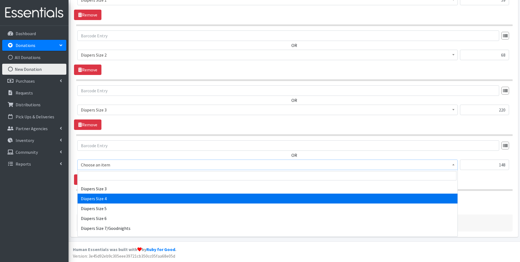
select select "1967"
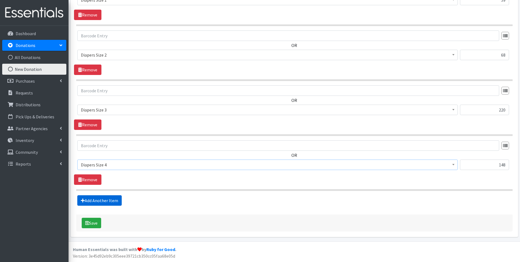
click at [106, 201] on link "Add Another Item" at bounding box center [99, 200] width 44 height 10
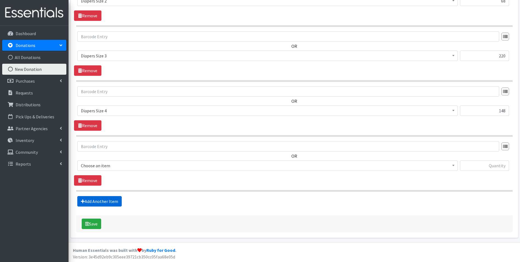
scroll to position [829, 0]
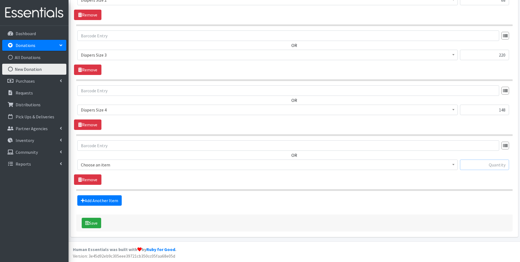
click at [495, 166] on input "text" at bounding box center [484, 164] width 49 height 10
type input "267"
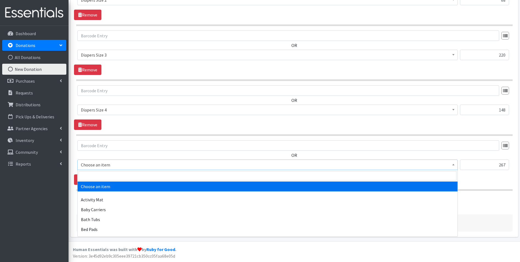
click at [454, 166] on span at bounding box center [453, 164] width 5 height 9
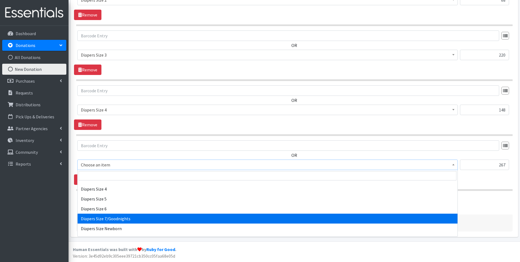
scroll to position [603, 0]
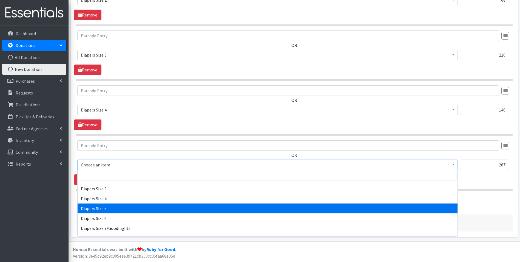
select select "1968"
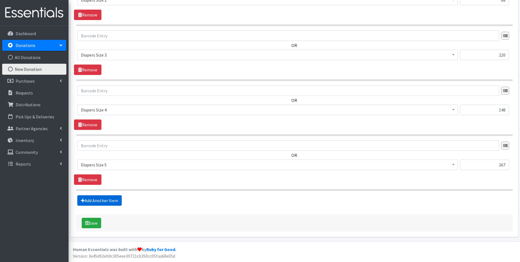
click at [108, 202] on link "Add Another Item" at bounding box center [99, 200] width 44 height 10
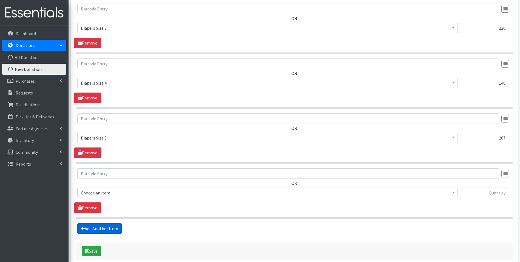
scroll to position [884, 0]
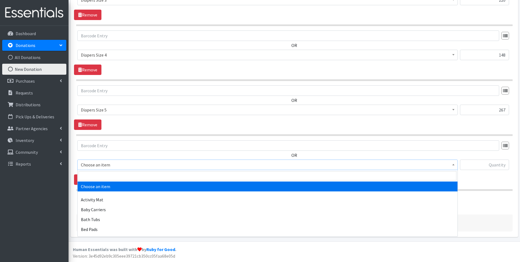
click at [453, 164] on b at bounding box center [453, 164] width 2 height 1
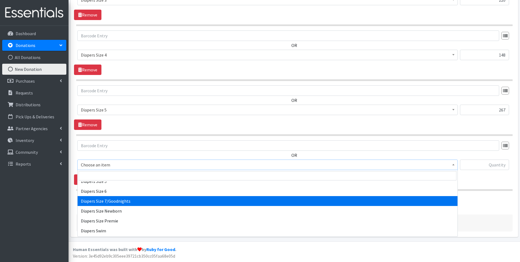
scroll to position [631, 0]
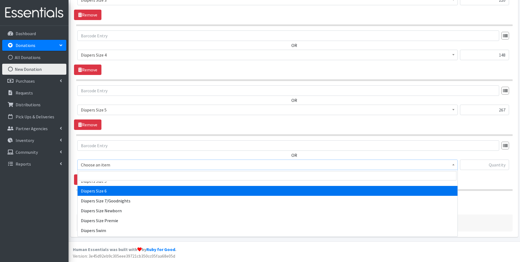
select select "1969"
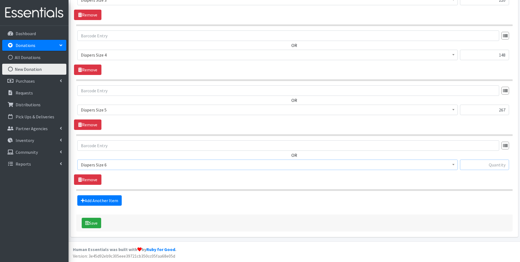
click at [476, 164] on input "text" at bounding box center [484, 164] width 49 height 10
type input "273"
click at [108, 201] on link "Add Another Item" at bounding box center [99, 200] width 44 height 10
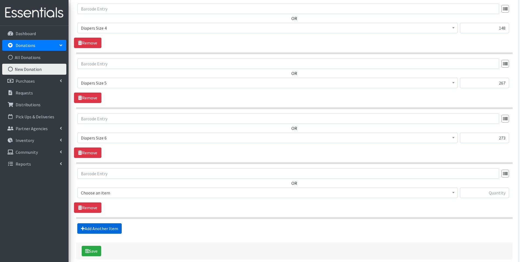
scroll to position [939, 0]
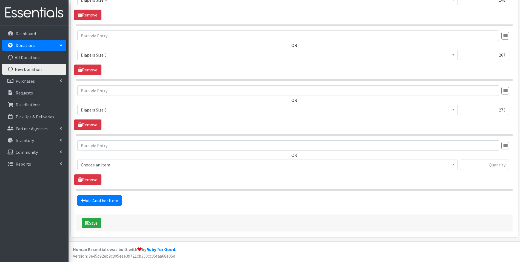
click at [454, 164] on b at bounding box center [453, 164] width 2 height 1
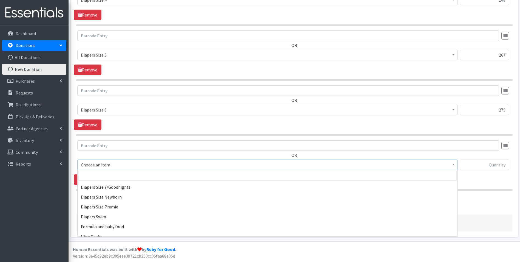
scroll to position [631, 0]
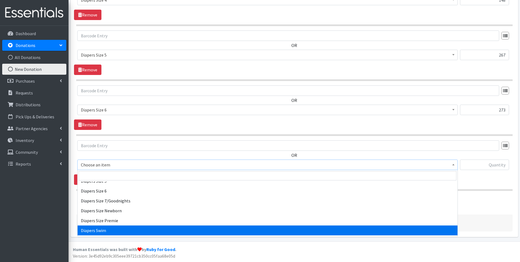
select select "309"
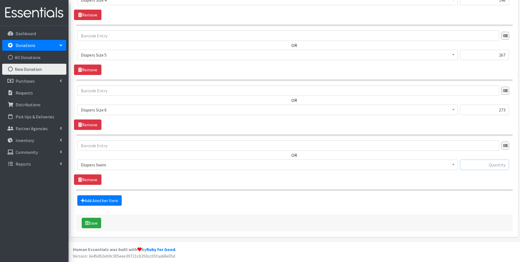
click at [483, 166] on input "text" at bounding box center [484, 164] width 49 height 10
type input "59"
click at [92, 197] on link "Add Another Item" at bounding box center [99, 200] width 44 height 10
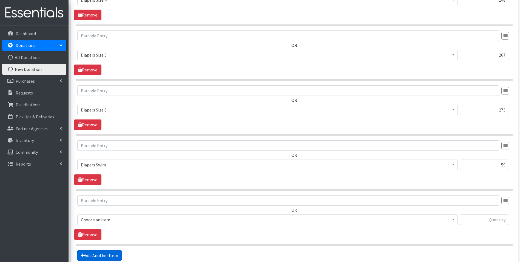
scroll to position [994, 0]
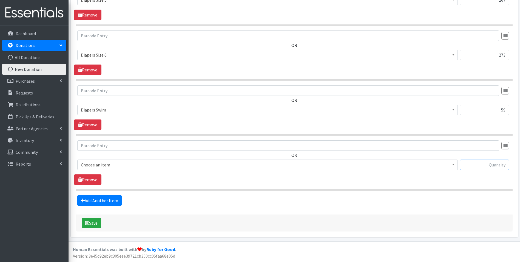
click at [471, 163] on input "text" at bounding box center [484, 164] width 49 height 10
type input "45"
click at [454, 163] on span at bounding box center [453, 164] width 5 height 9
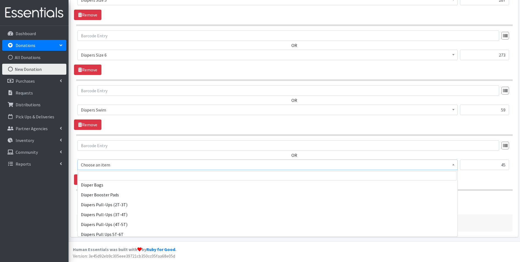
scroll to position [521, 0]
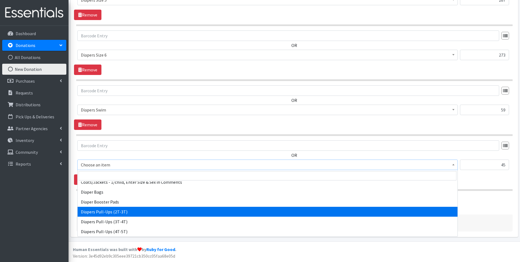
select select "1971"
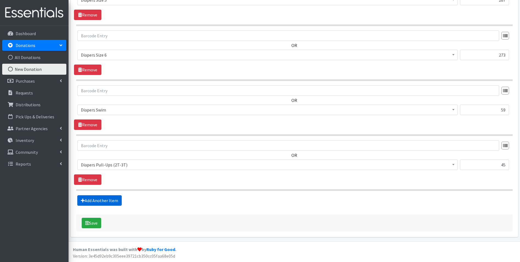
click at [109, 202] on link "Add Another Item" at bounding box center [99, 200] width 44 height 10
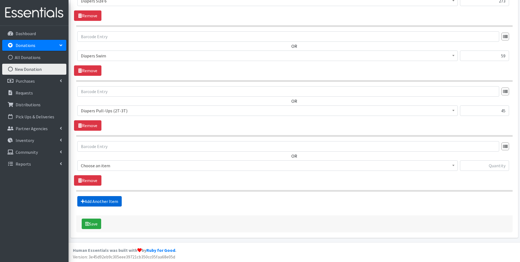
scroll to position [1048, 0]
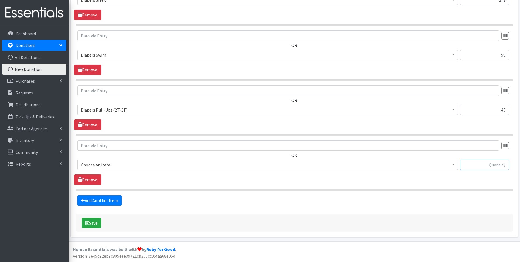
click at [475, 166] on input "text" at bounding box center [484, 164] width 49 height 10
type input "198"
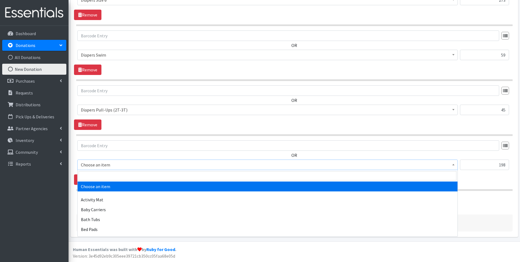
click at [454, 165] on b at bounding box center [453, 164] width 2 height 1
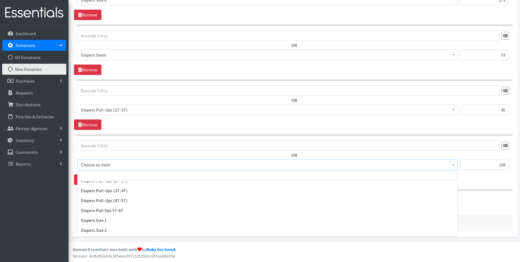
scroll to position [548, 0]
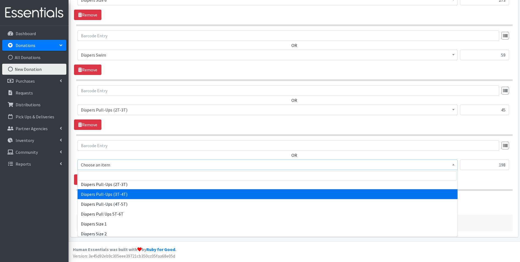
select select "1972"
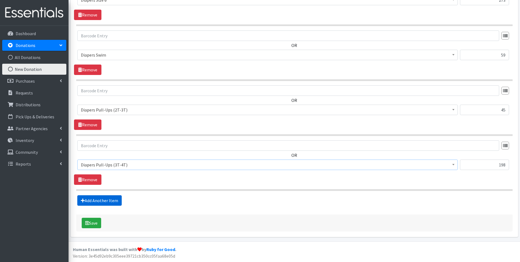
click at [99, 197] on link "Add Another Item" at bounding box center [99, 200] width 44 height 10
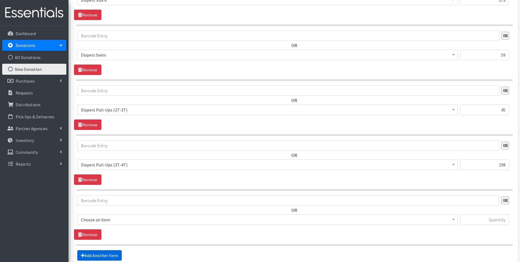
scroll to position [1103, 0]
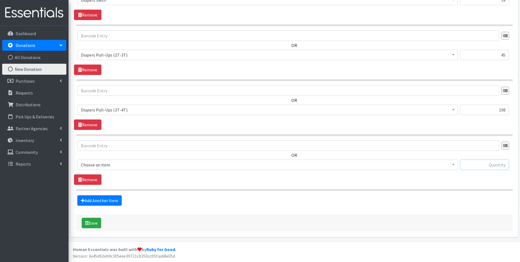
drag, startPoint x: 479, startPoint y: 164, endPoint x: 483, endPoint y: 159, distance: 6.0
click at [480, 163] on input "text" at bounding box center [484, 164] width 49 height 10
type input "52"
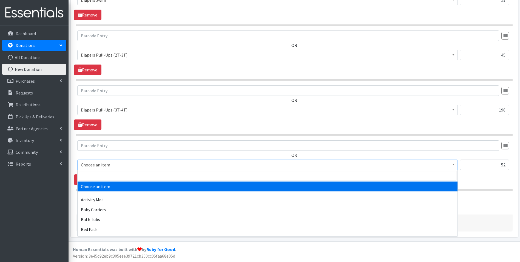
click at [454, 163] on span at bounding box center [453, 164] width 5 height 9
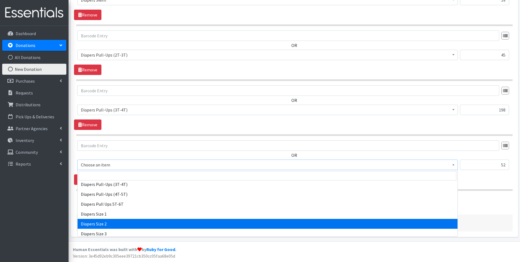
scroll to position [548, 0]
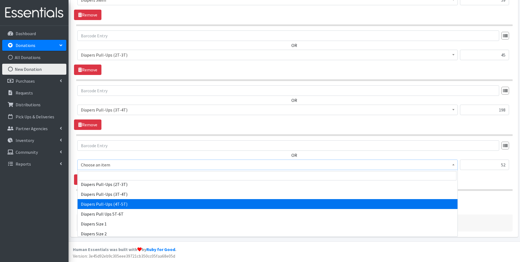
select select "1973"
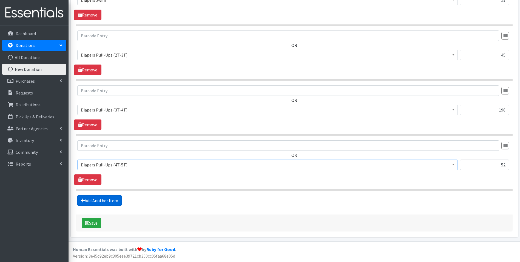
click at [98, 198] on link "Add Another Item" at bounding box center [99, 200] width 44 height 10
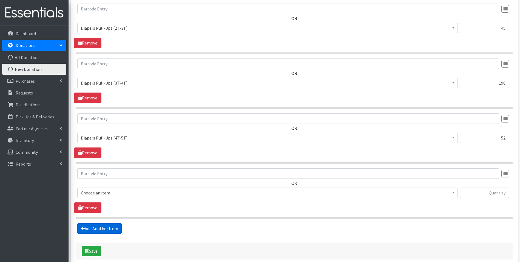
scroll to position [1158, 0]
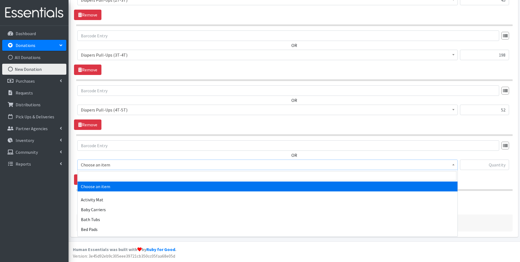
click at [453, 164] on b at bounding box center [453, 164] width 2 height 1
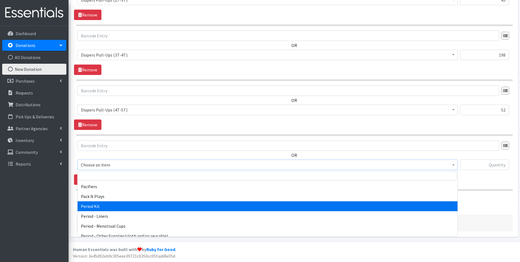
scroll to position [850, 0]
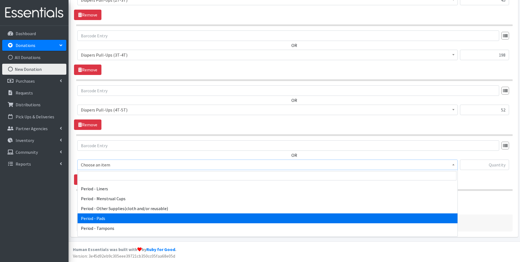
select select "5772"
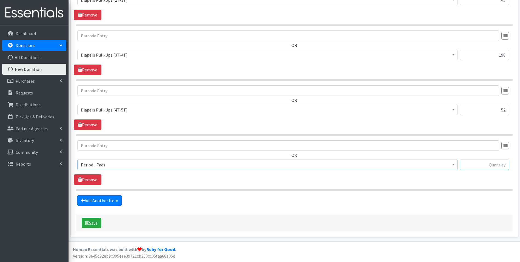
click at [481, 162] on input "text" at bounding box center [484, 164] width 49 height 10
type input "63"
click at [87, 198] on link "Add Another Item" at bounding box center [99, 200] width 44 height 10
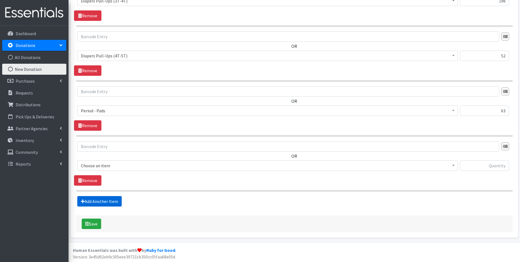
scroll to position [1213, 0]
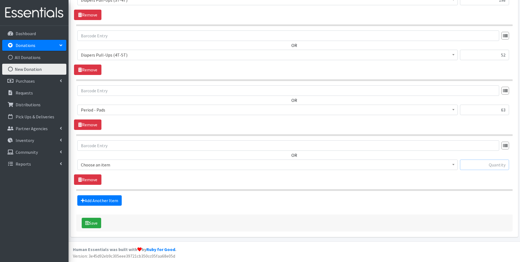
click at [473, 165] on input "text" at bounding box center [484, 164] width 49 height 10
type input "129"
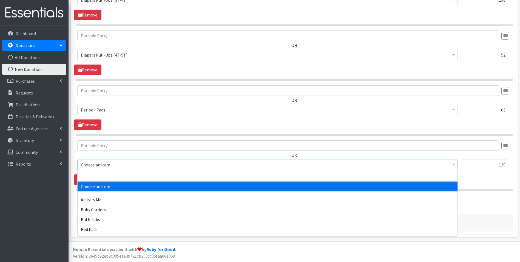
click at [454, 164] on b at bounding box center [453, 164] width 2 height 1
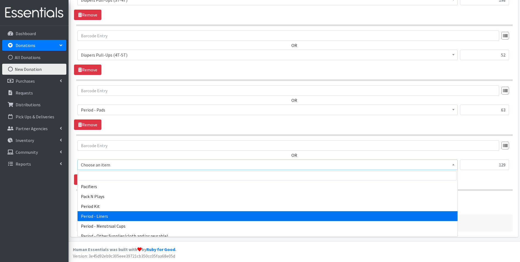
scroll to position [850, 0]
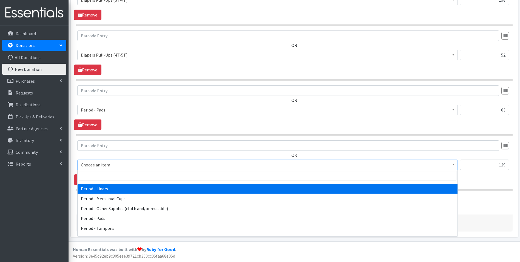
select select "5774"
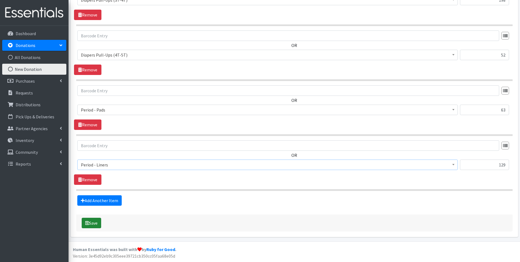
click at [93, 222] on button "Save" at bounding box center [91, 222] width 19 height 10
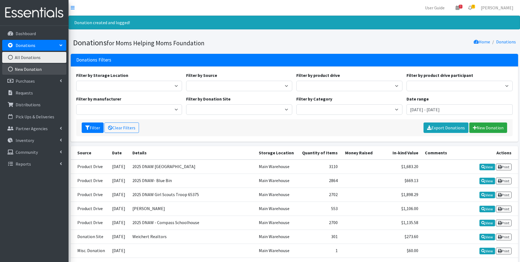
click at [41, 67] on link "New Donation" at bounding box center [34, 69] width 64 height 11
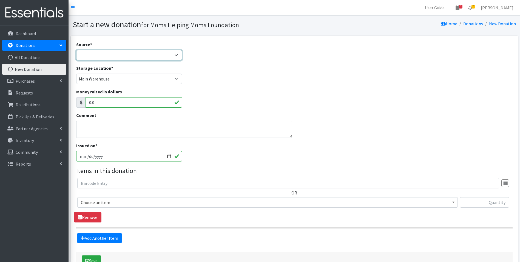
click at [174, 54] on select "Product Drive Manufacturer Donation Site Misc. Donation" at bounding box center [129, 55] width 106 height 10
select select "Product Drive"
click at [76, 50] on select "Product Drive Manufacturer Donation Site Misc. Donation" at bounding box center [129, 55] width 106 height 10
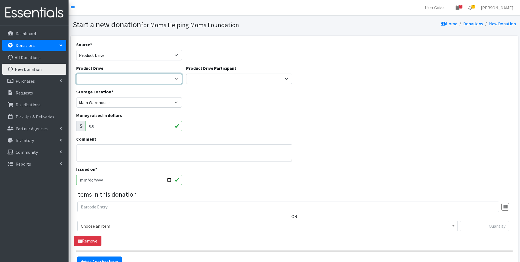
click at [178, 79] on select "[DATE] Zeta Phi Beta Sorority (virtual) 2021 HOLIDAY DRIVE AWR Week of Giving/[…" at bounding box center [129, 78] width 106 height 10
select select "3497"
click at [76, 73] on select "[DATE] Zeta Phi Beta Sorority (virtual) 2021 HOLIDAY DRIVE AWR Week of Giving/[…" at bounding box center [129, 78] width 106 height 10
click at [466, 226] on input "text" at bounding box center [484, 225] width 49 height 10
type input "86"
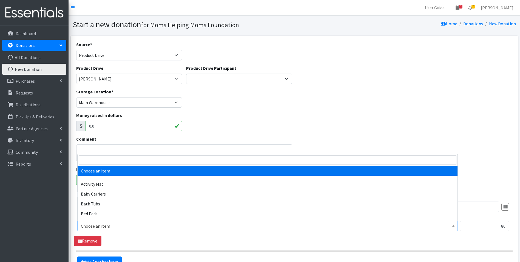
click at [455, 228] on span at bounding box center [453, 225] width 5 height 9
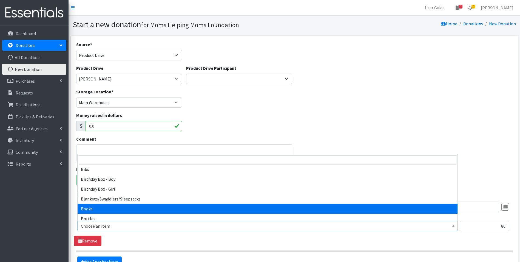
scroll to position [55, 0]
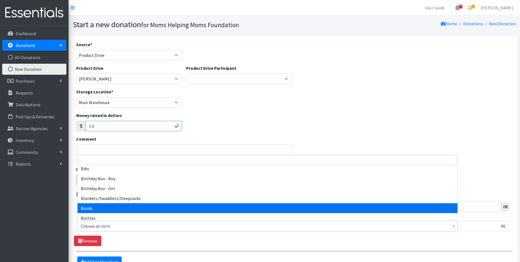
select select "1947"
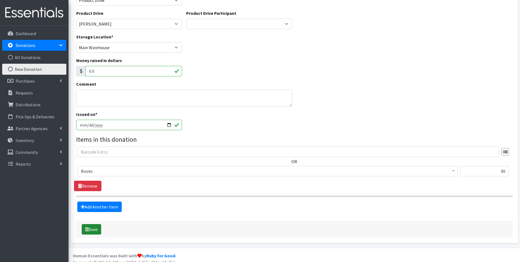
click at [89, 229] on button "Save" at bounding box center [91, 229] width 19 height 10
